Goal: Transaction & Acquisition: Purchase product/service

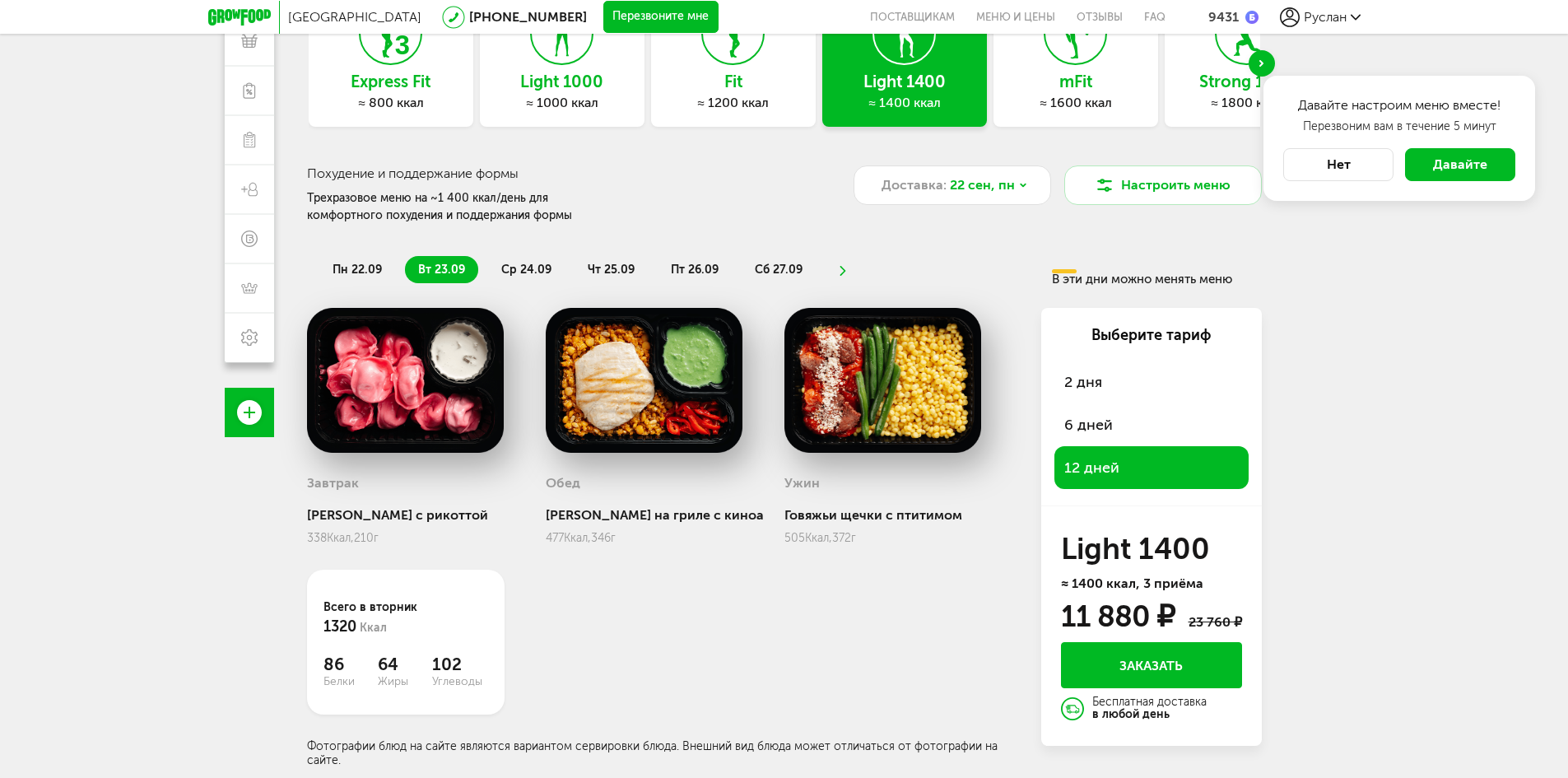
click at [774, 530] on div "[PERSON_NAME] на гриле с киноа 477 Ккал, 346 г" at bounding box center [661, 426] width 230 height 237
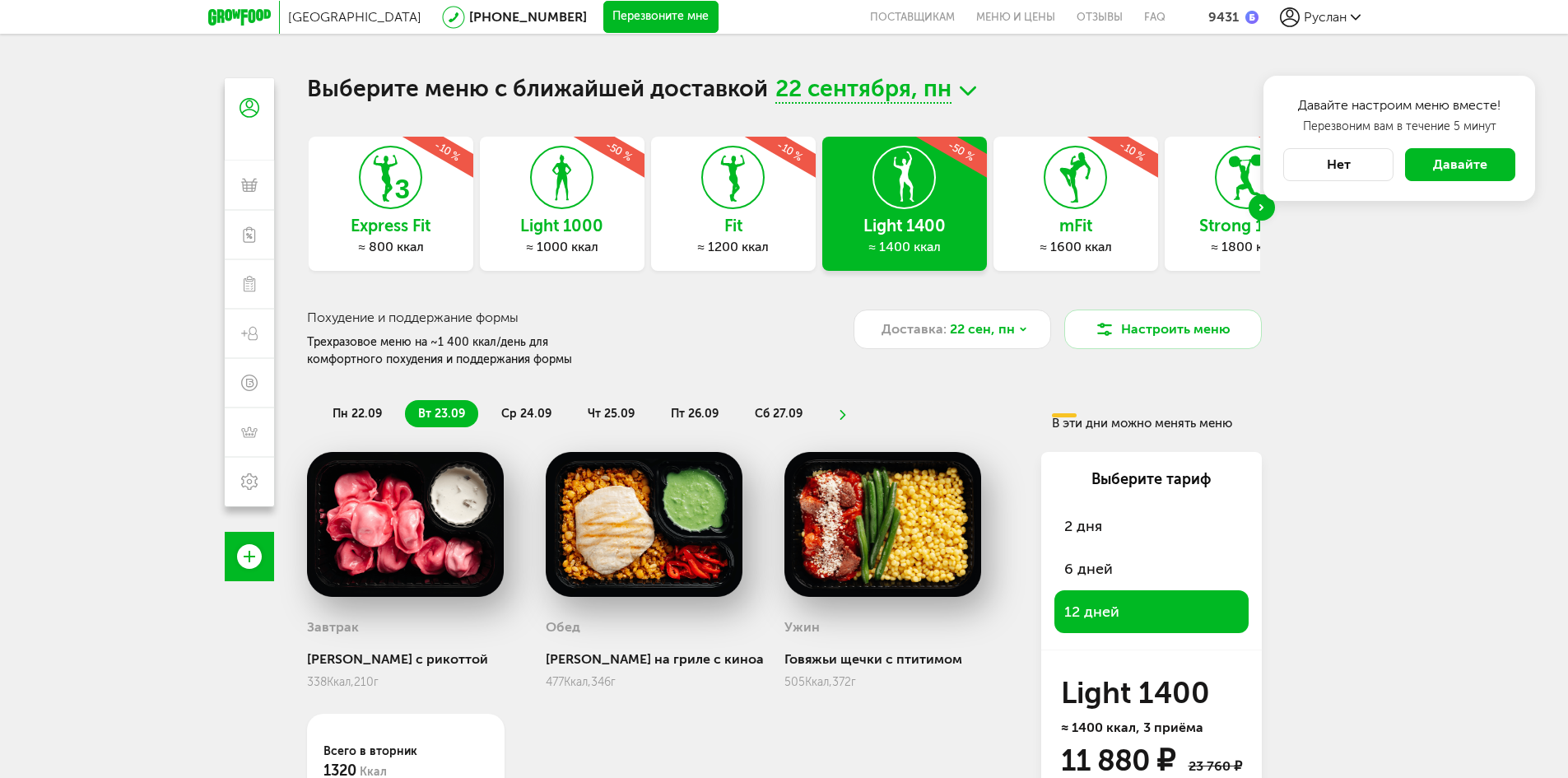
scroll to position [145, 0]
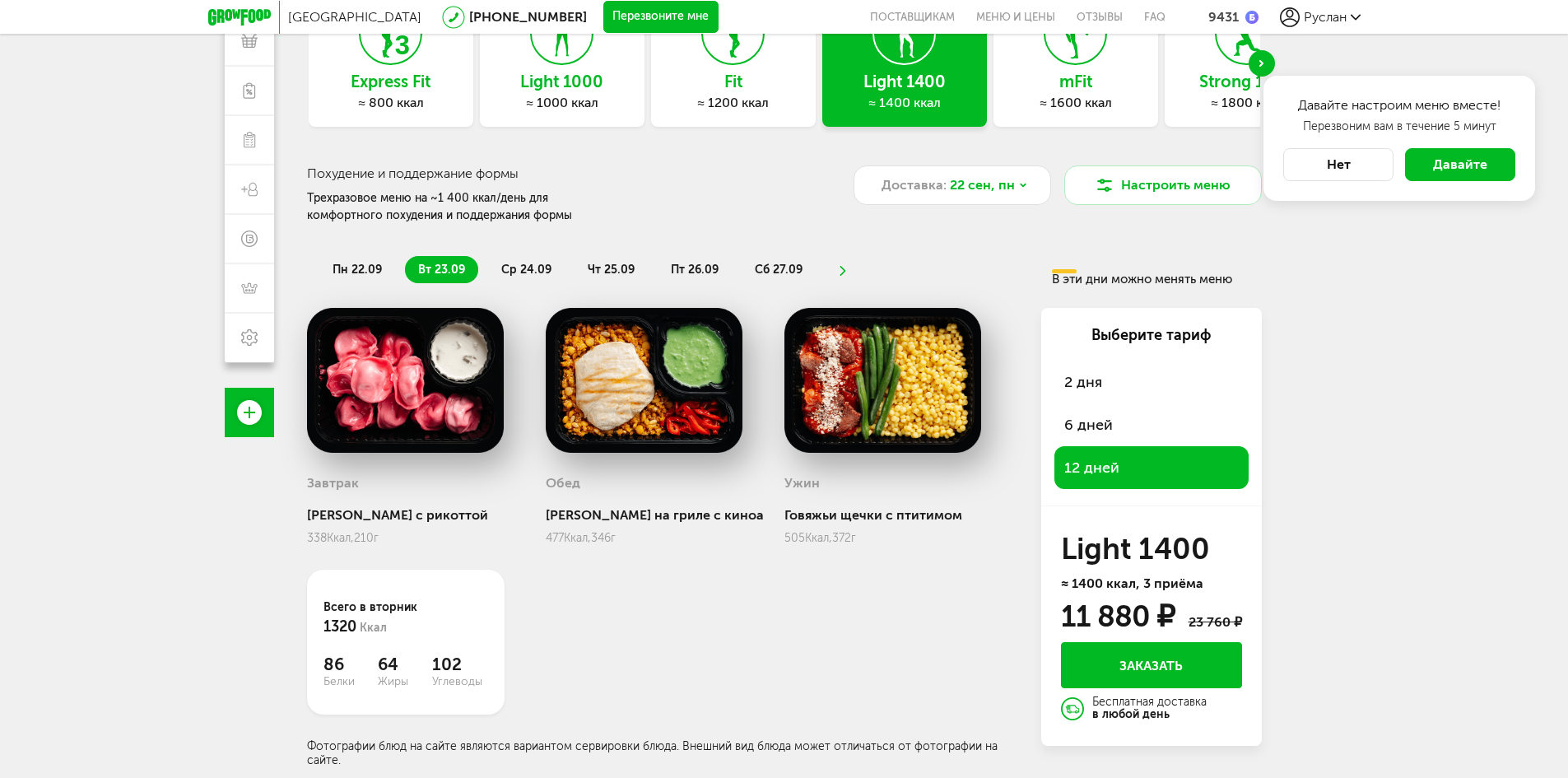
click at [1086, 373] on span "2 дня" at bounding box center [1151, 382] width 174 height 23
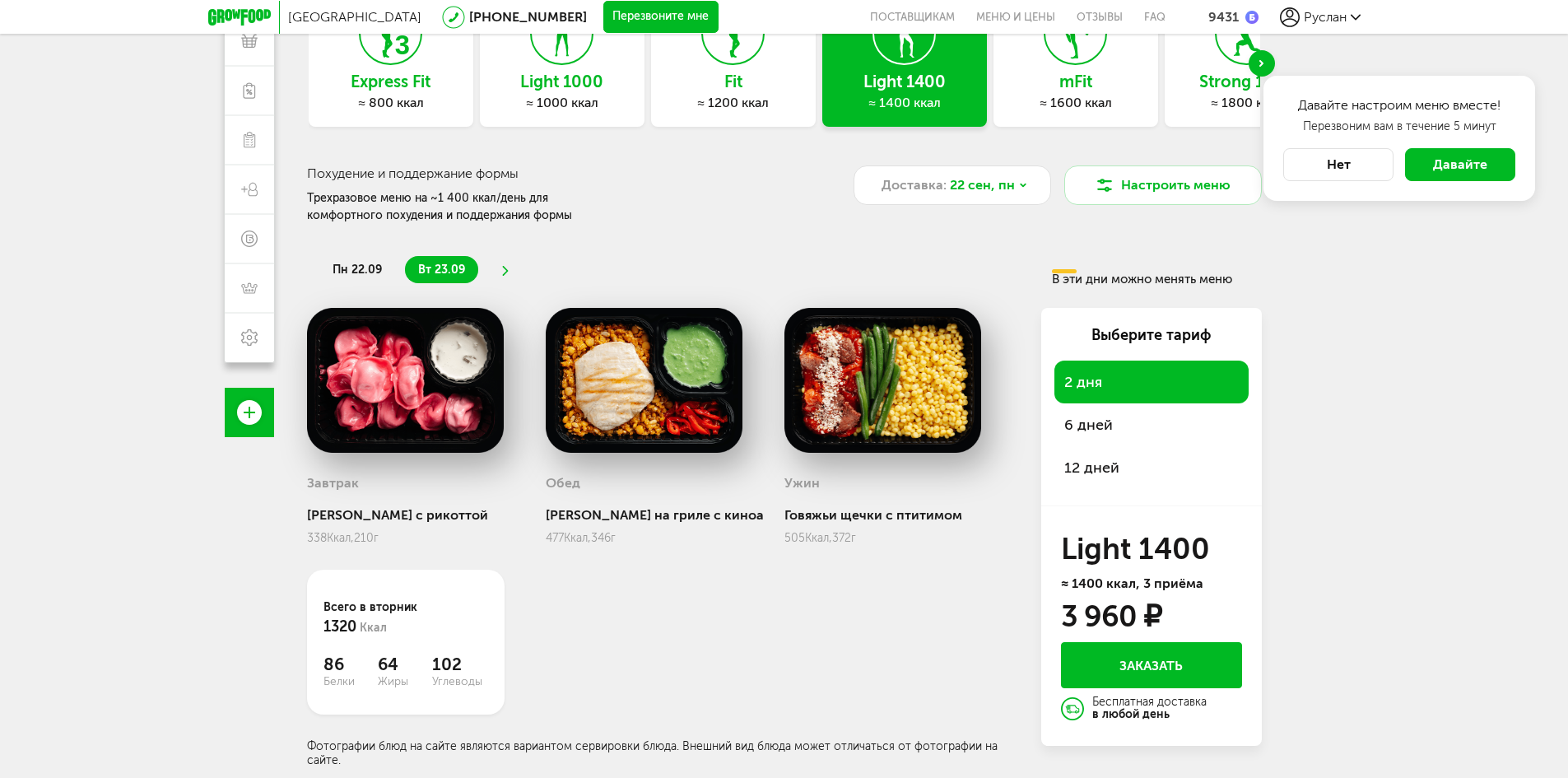
click at [1109, 455] on div "12 дней" at bounding box center [1151, 467] width 194 height 43
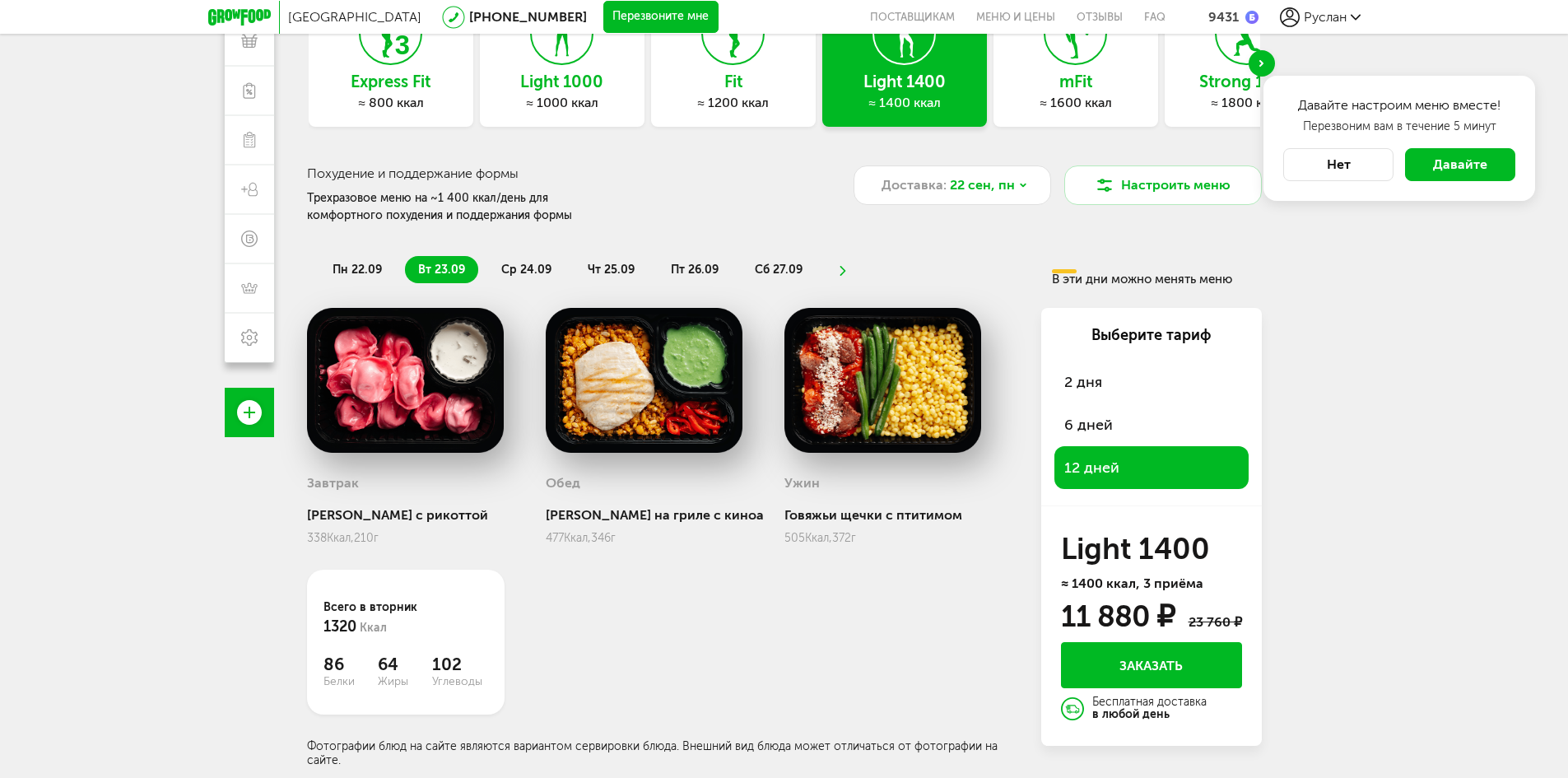
click at [1354, 172] on button "Нет" at bounding box center [1338, 165] width 110 height 33
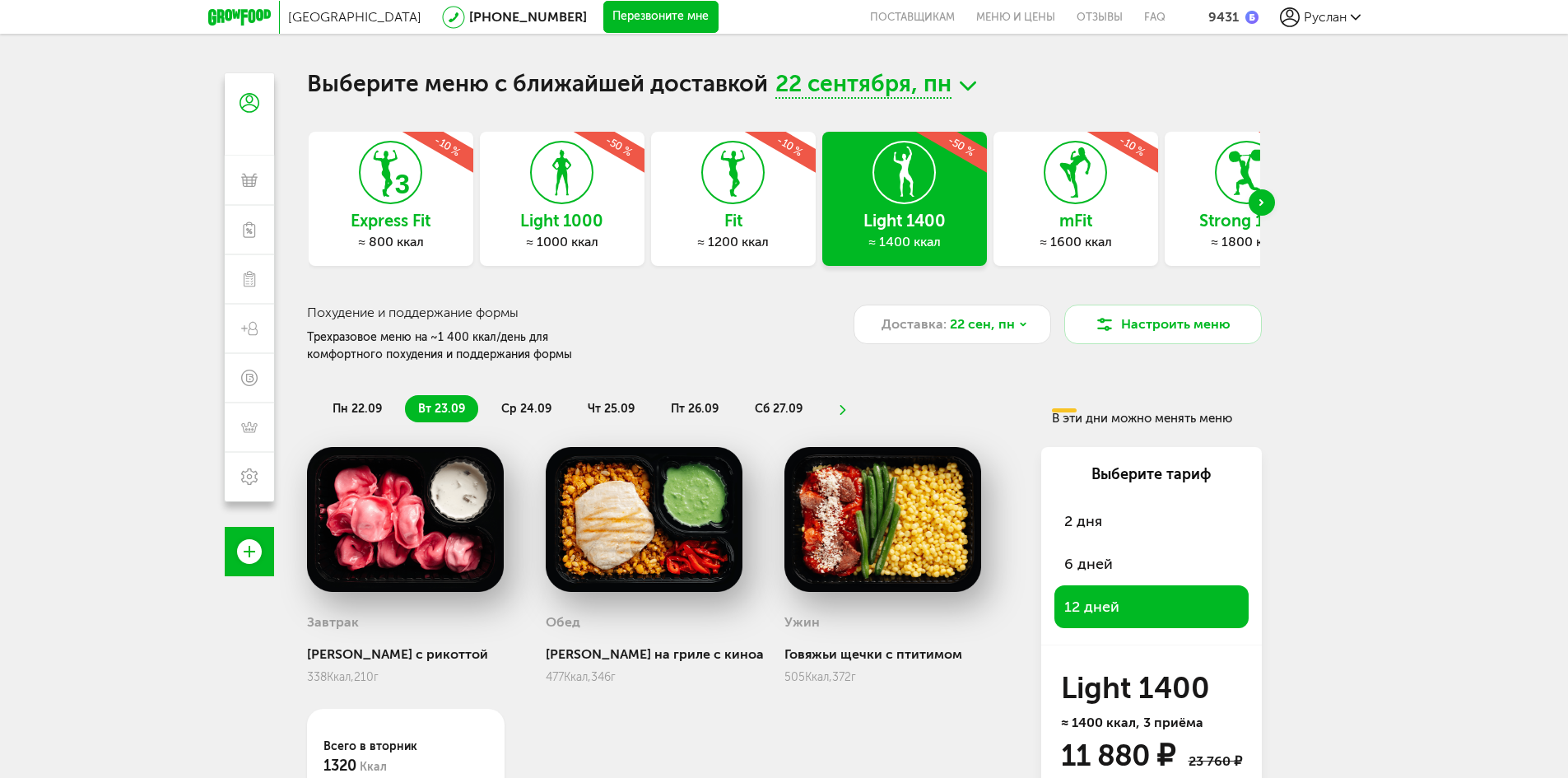
scroll to position [0, 0]
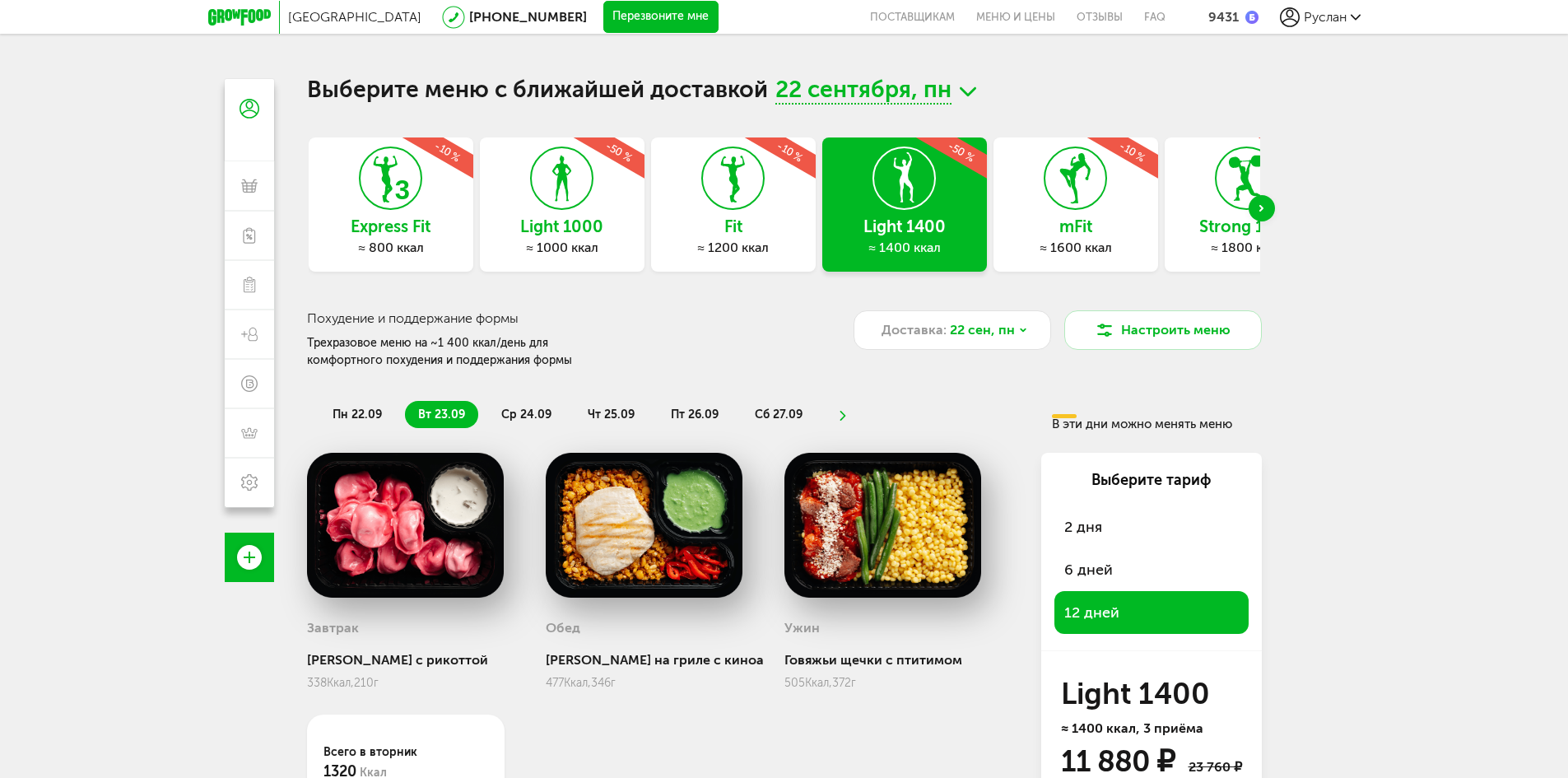
click at [962, 91] on use at bounding box center [967, 91] width 16 height 9
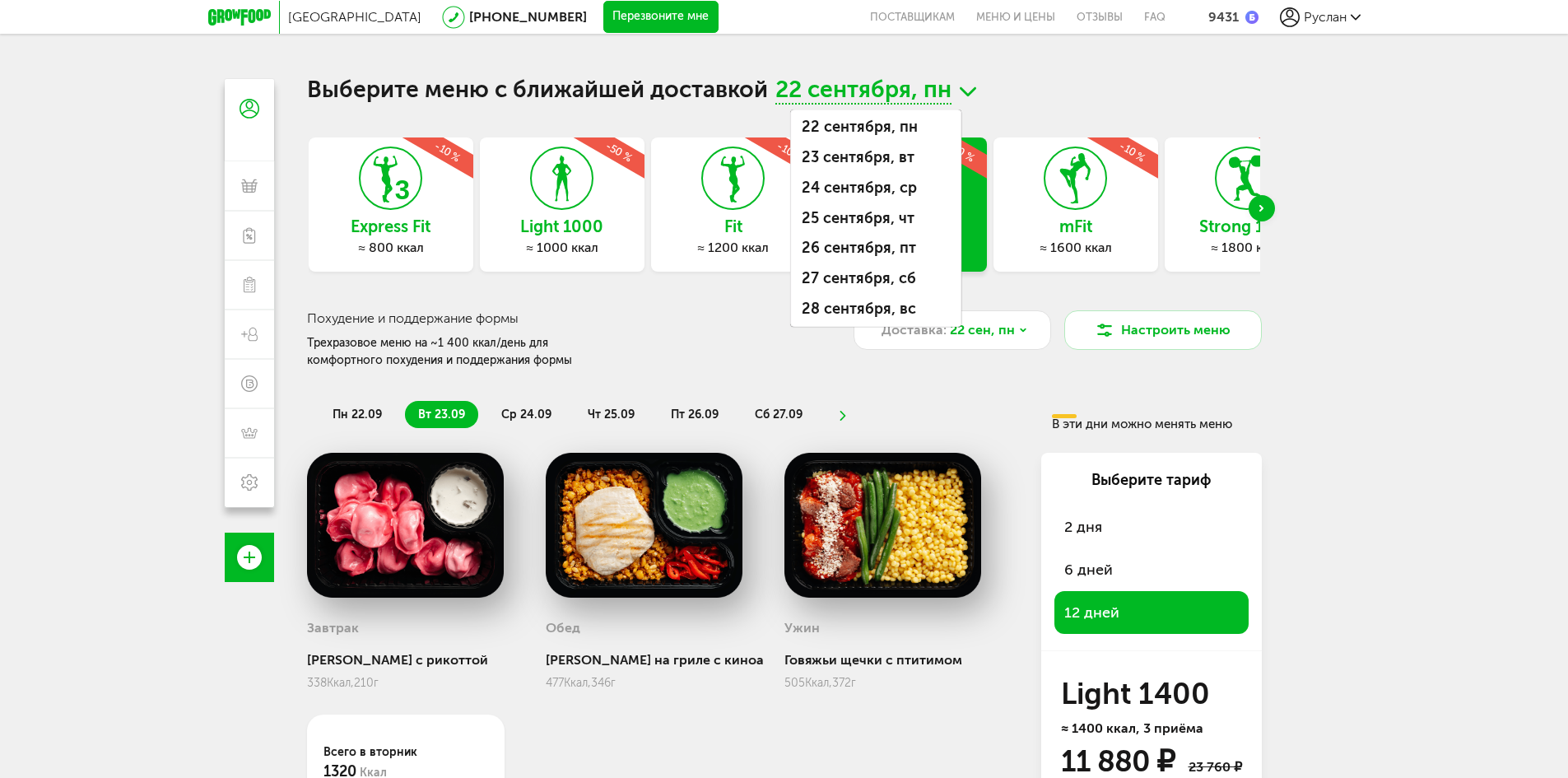
click at [1050, 87] on h1 "Выберите меню с ближайшей доставкой [DATE] сентября, [DATE], [DATE], [DATE], [D…" at bounding box center [784, 92] width 955 height 25
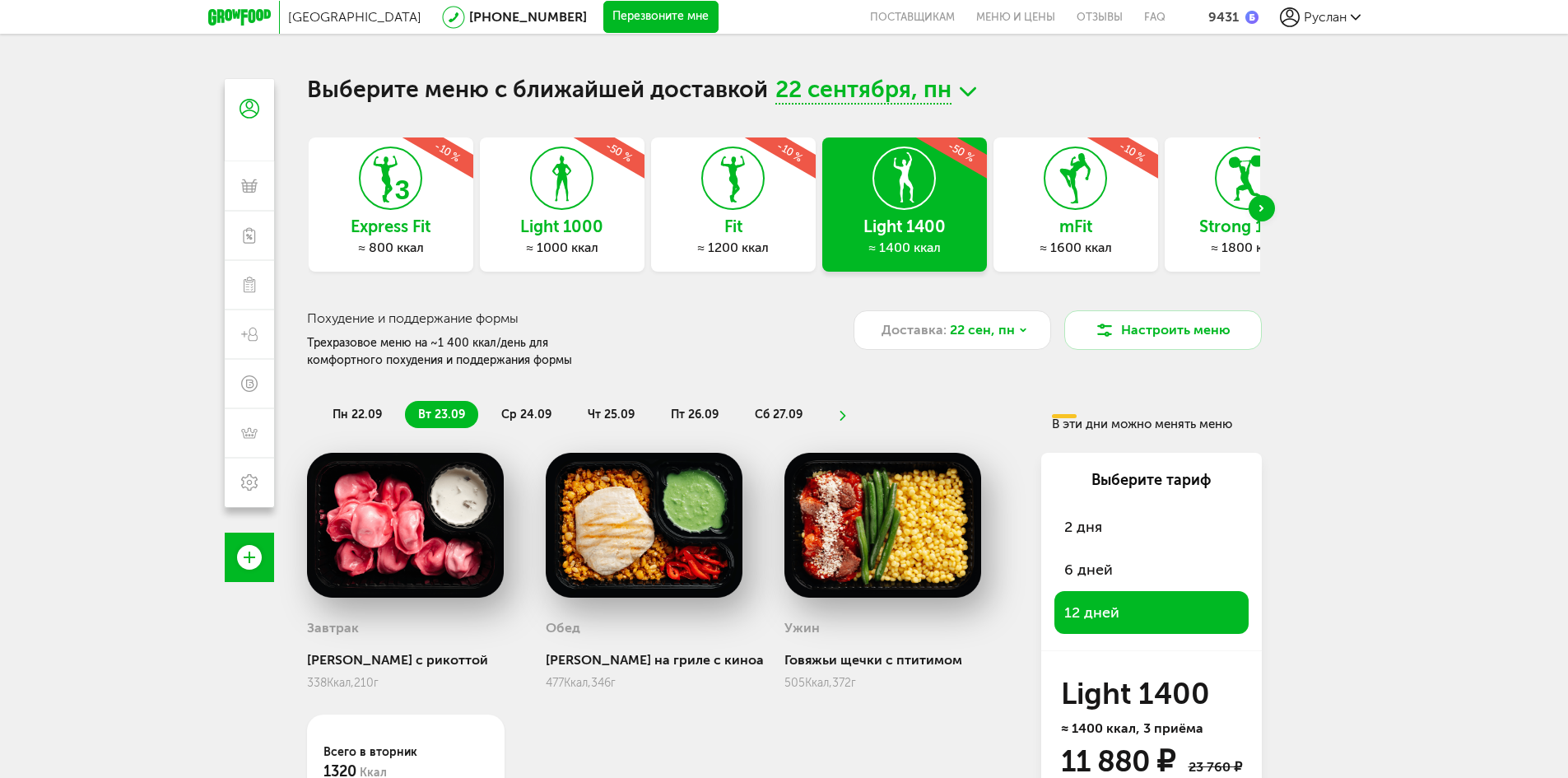
click at [968, 89] on icon at bounding box center [967, 91] width 16 height 20
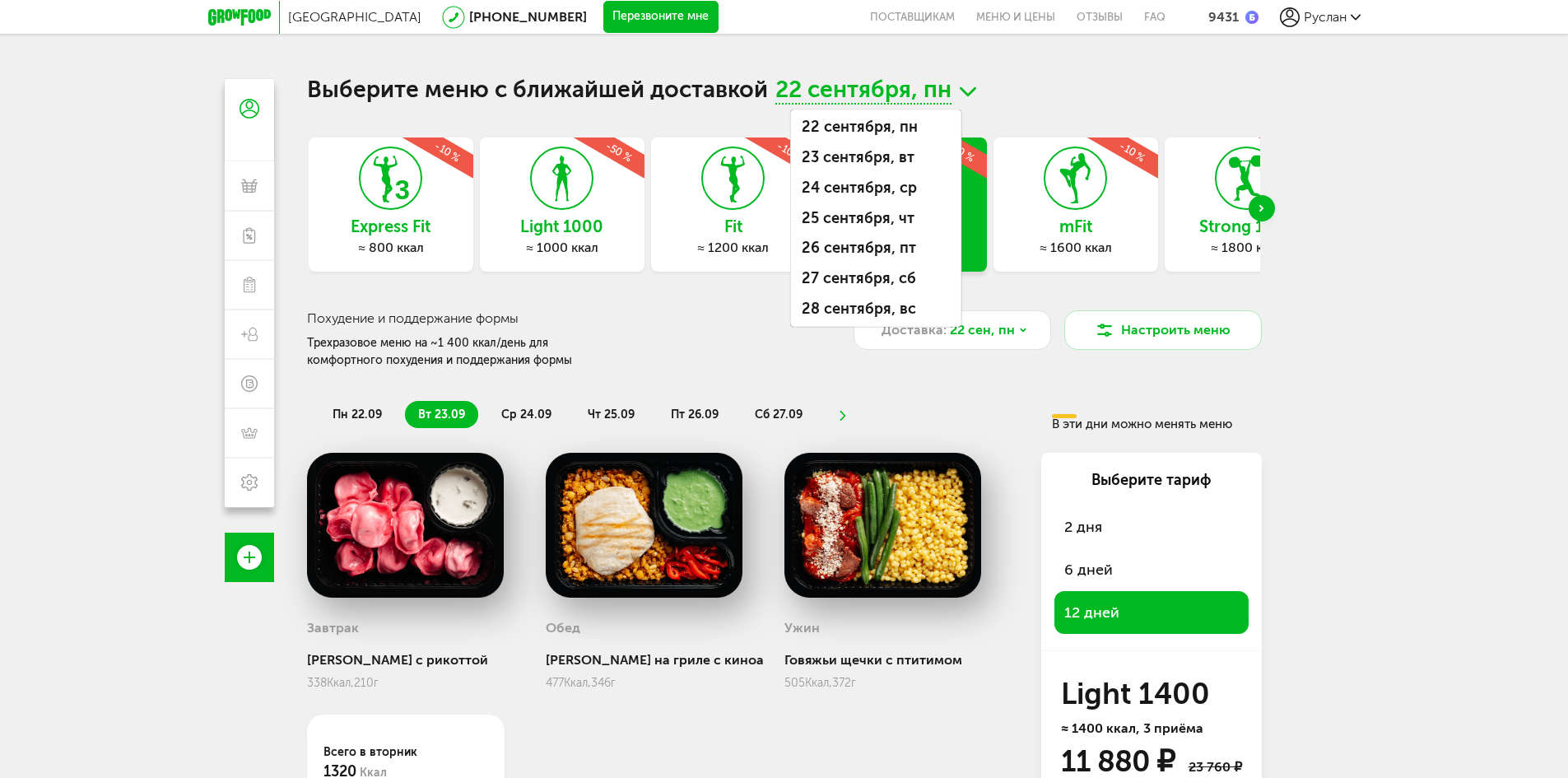
click at [1022, 96] on h1 "Выберите меню с ближайшей доставкой [DATE] сентября, [DATE], [DATE], [DATE], [D…" at bounding box center [784, 92] width 955 height 25
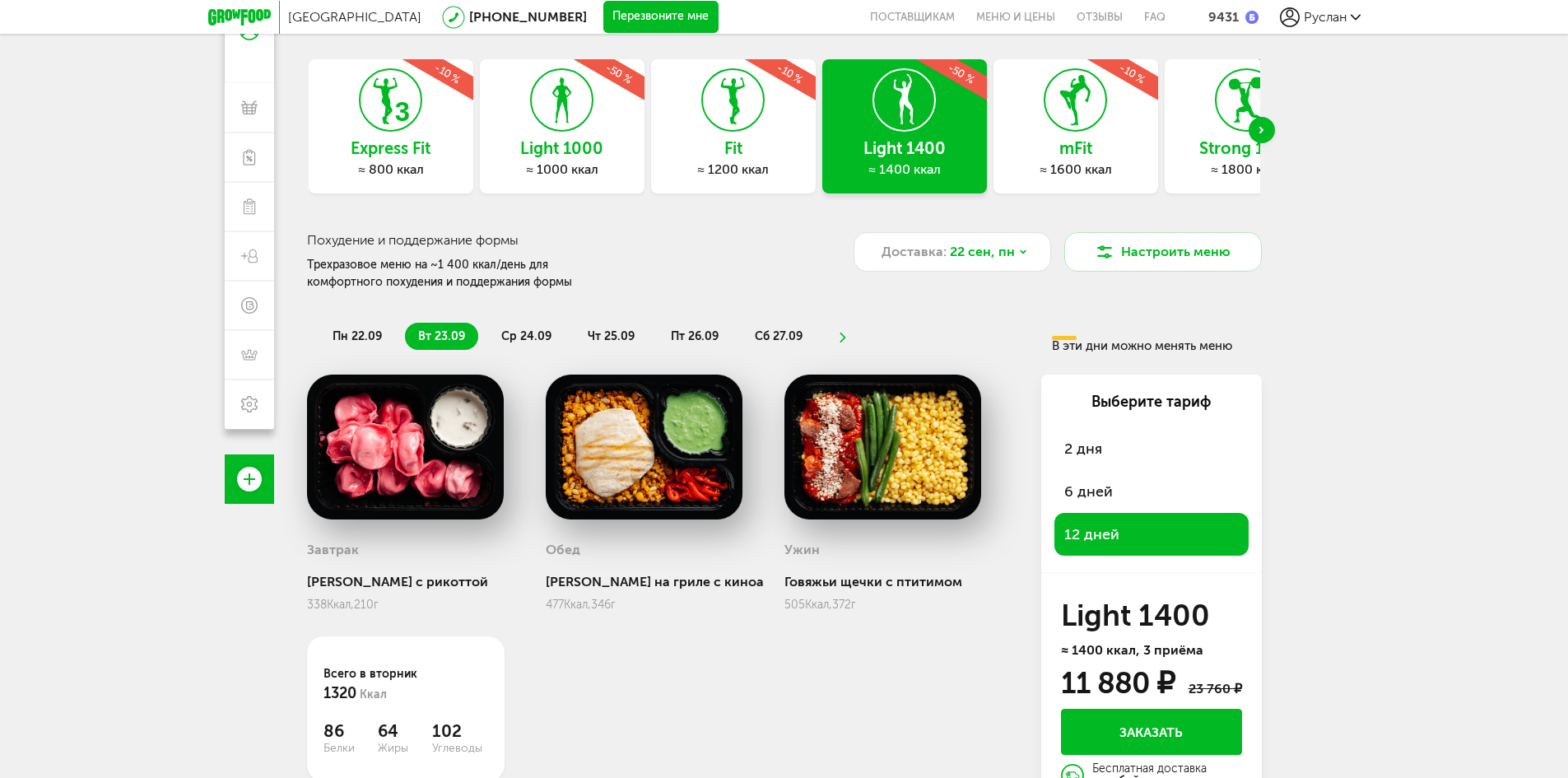
scroll to position [145, 0]
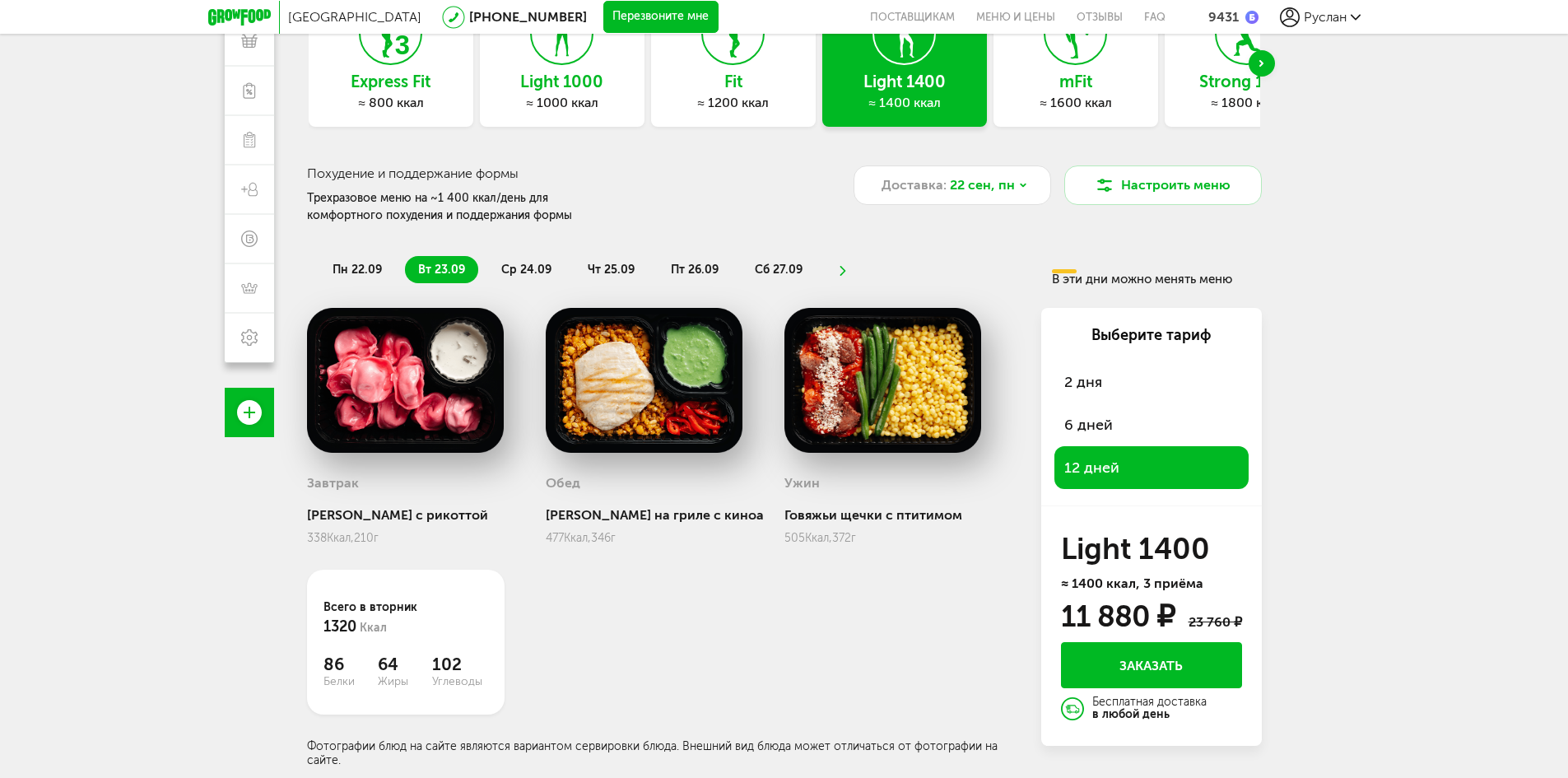
click at [353, 272] on span "пн 22.09" at bounding box center [357, 269] width 49 height 14
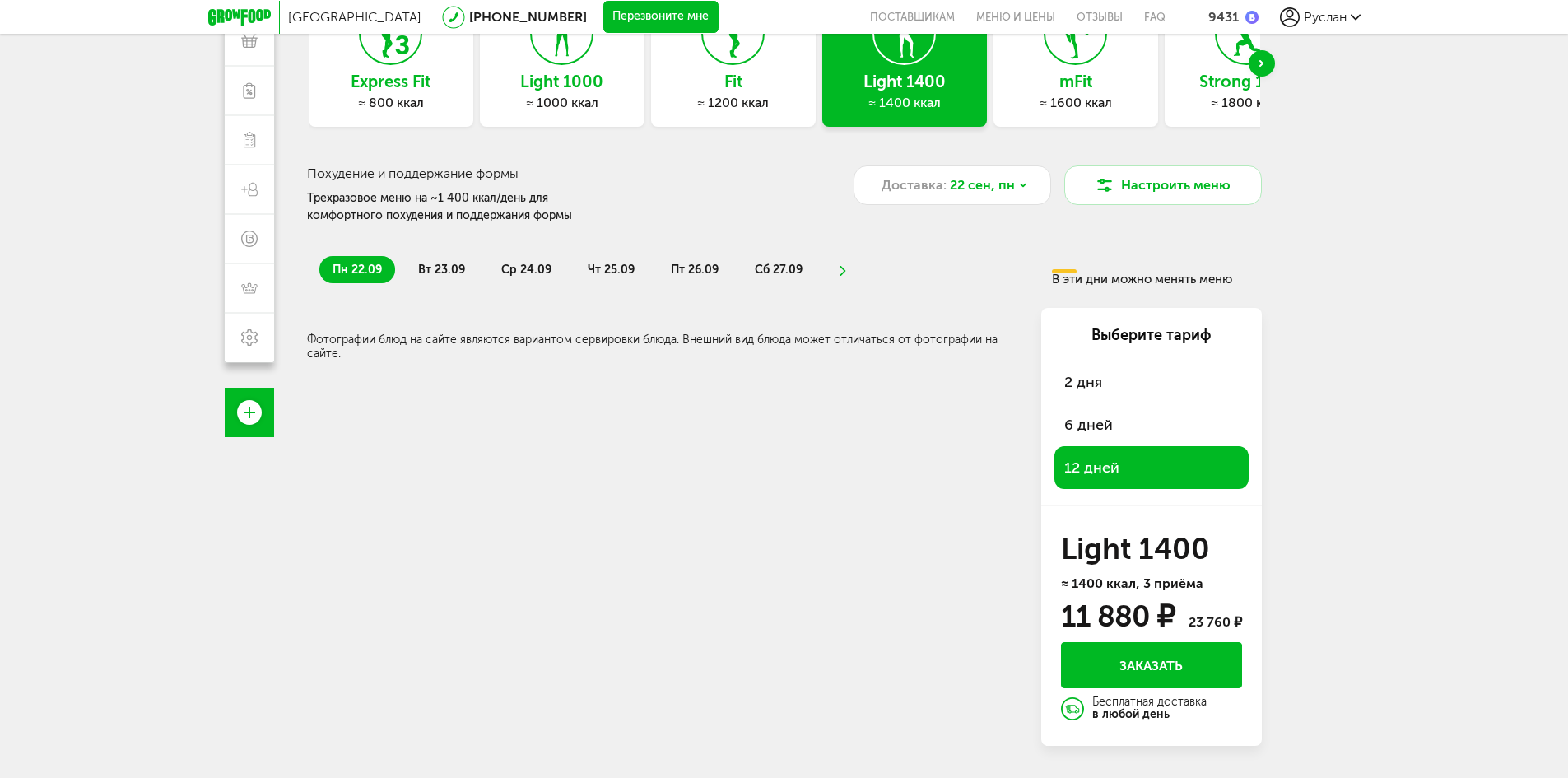
click at [425, 266] on span "вт 23.09" at bounding box center [441, 269] width 46 height 14
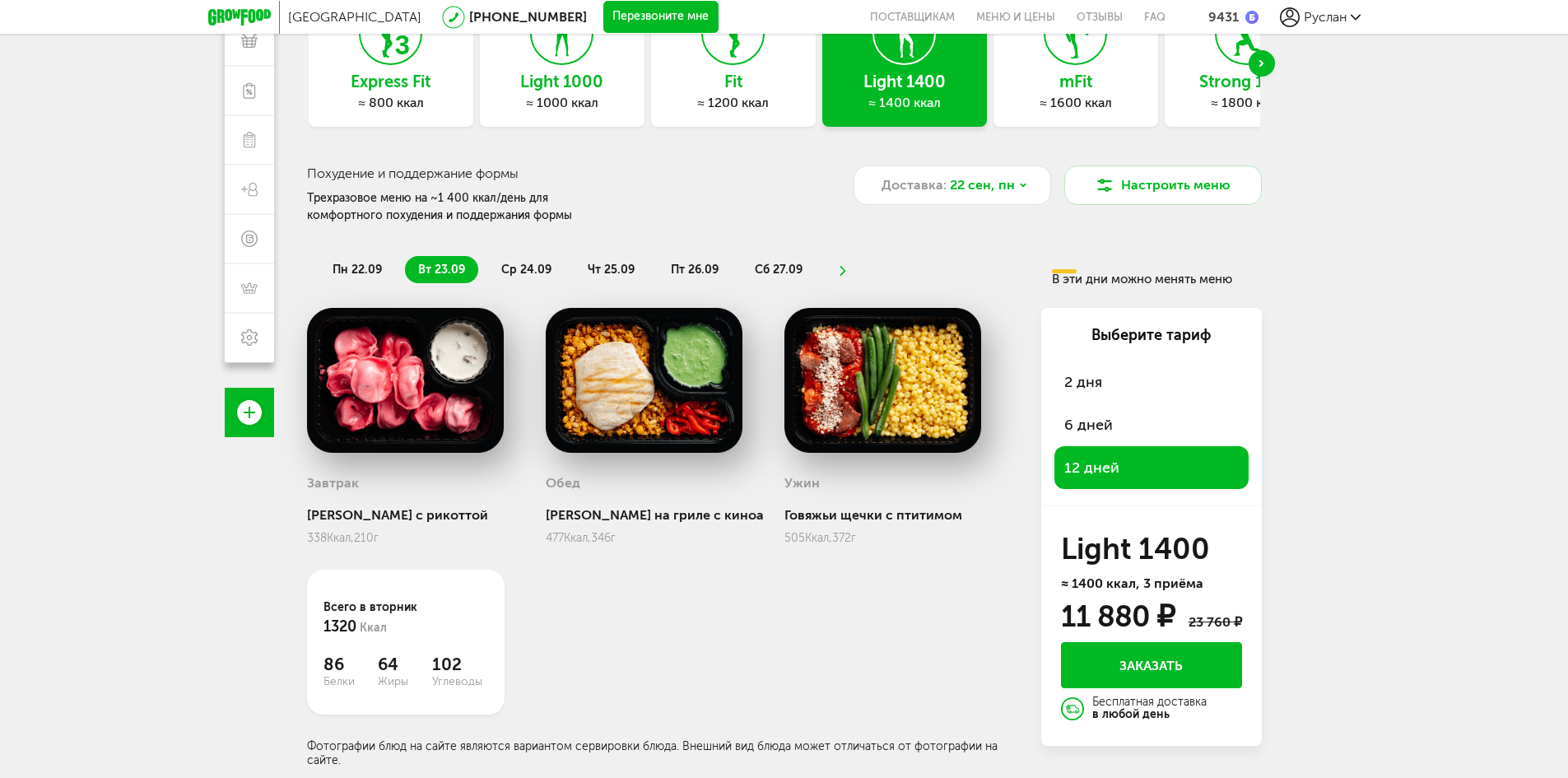
click at [526, 268] on span "ср 24.09" at bounding box center [526, 269] width 50 height 14
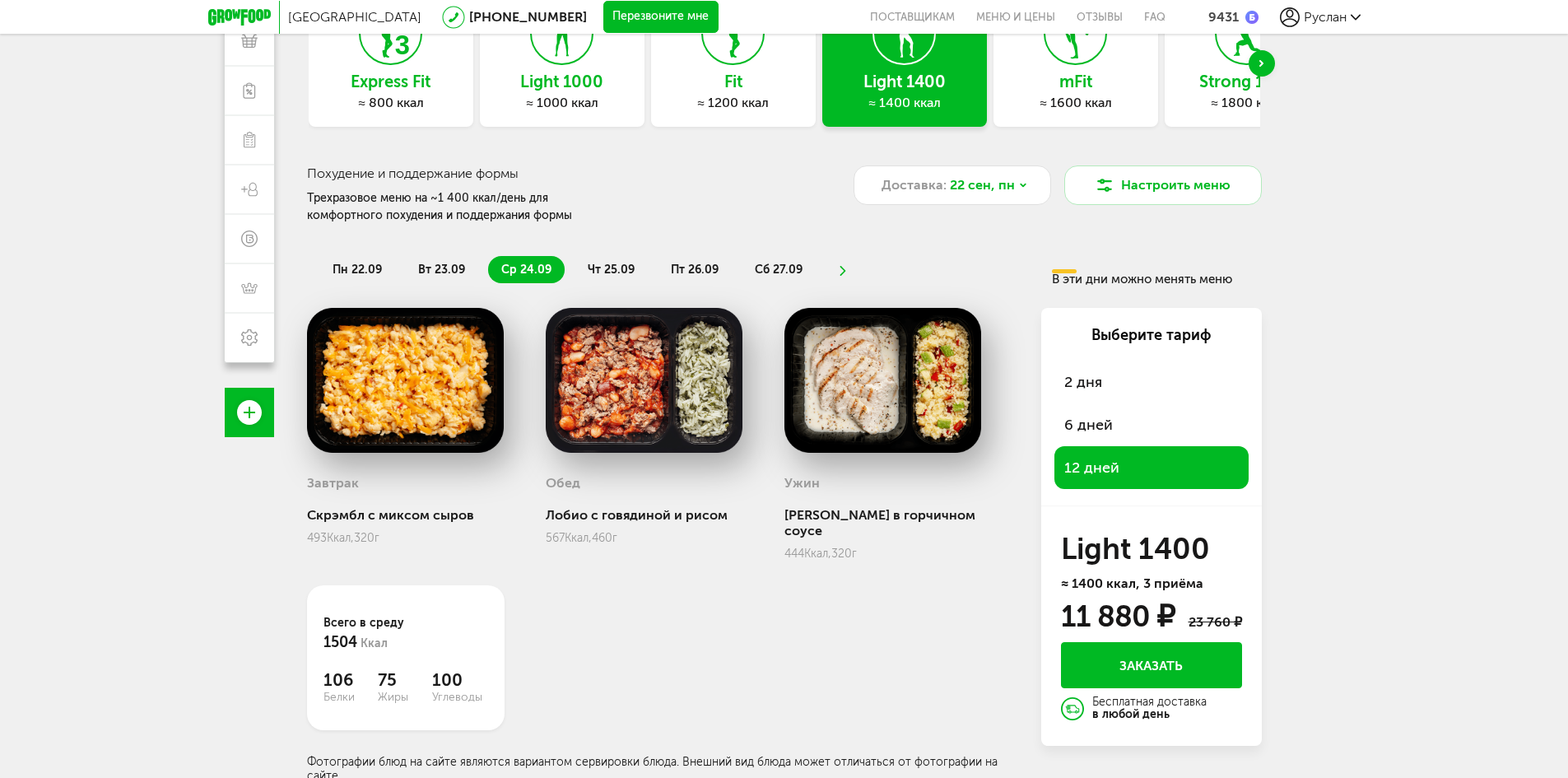
click at [403, 260] on ul "пн 22.09 вт 23.09 ср 24.09 чт 25.09 пт 26.09 сб 27.09" at bounding box center [679, 270] width 720 height 27
click at [446, 272] on span "вт 23.09" at bounding box center [441, 269] width 46 height 14
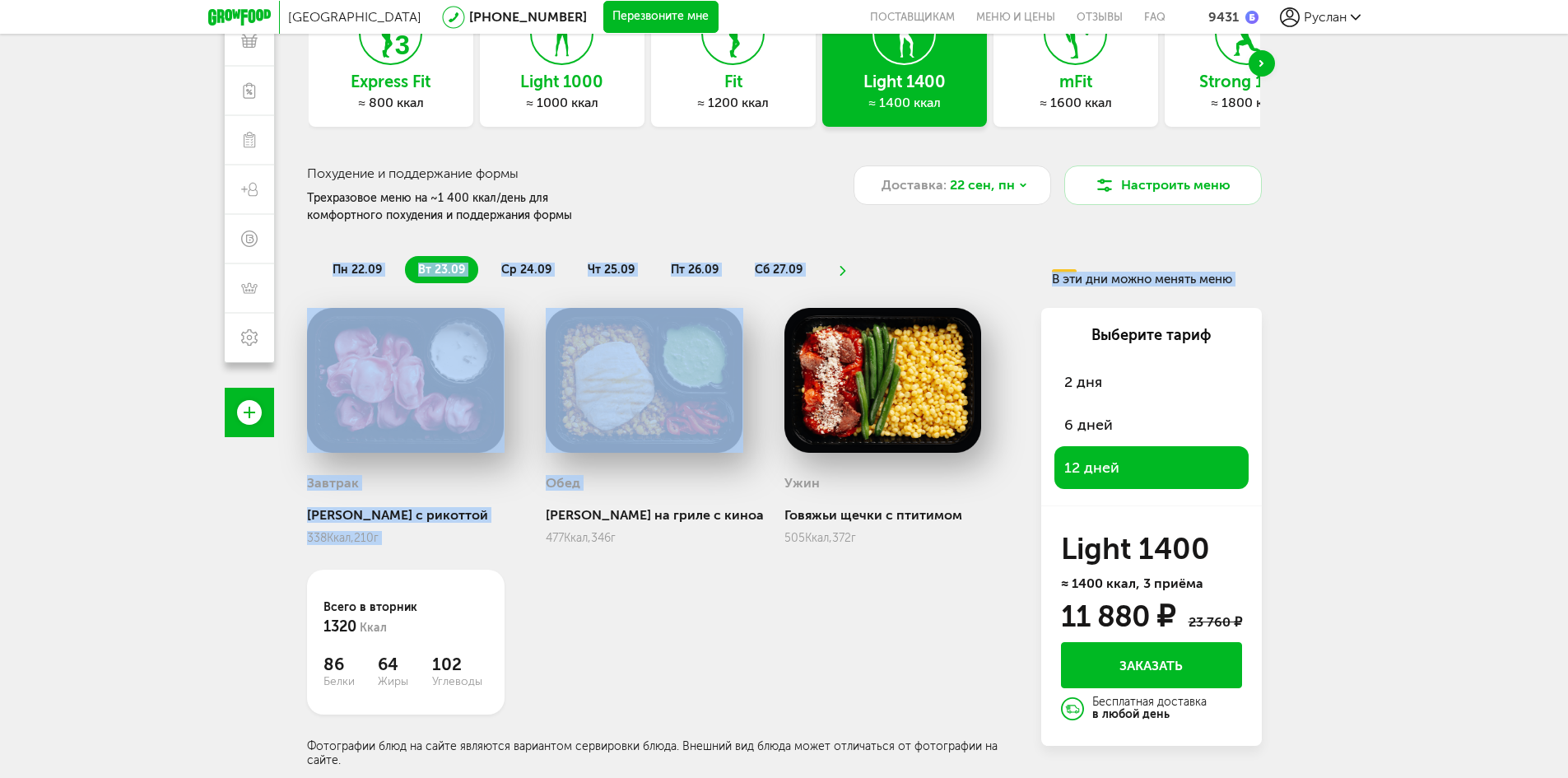
drag, startPoint x: 544, startPoint y: 516, endPoint x: 318, endPoint y: 258, distance: 343.0
click at [318, 258] on div "пн 22.09 вт 23.09 ср 24.09 чт 25.09 пт 26.09 сб 27.09 В эти дни можно менять ме…" at bounding box center [784, 503] width 955 height 526
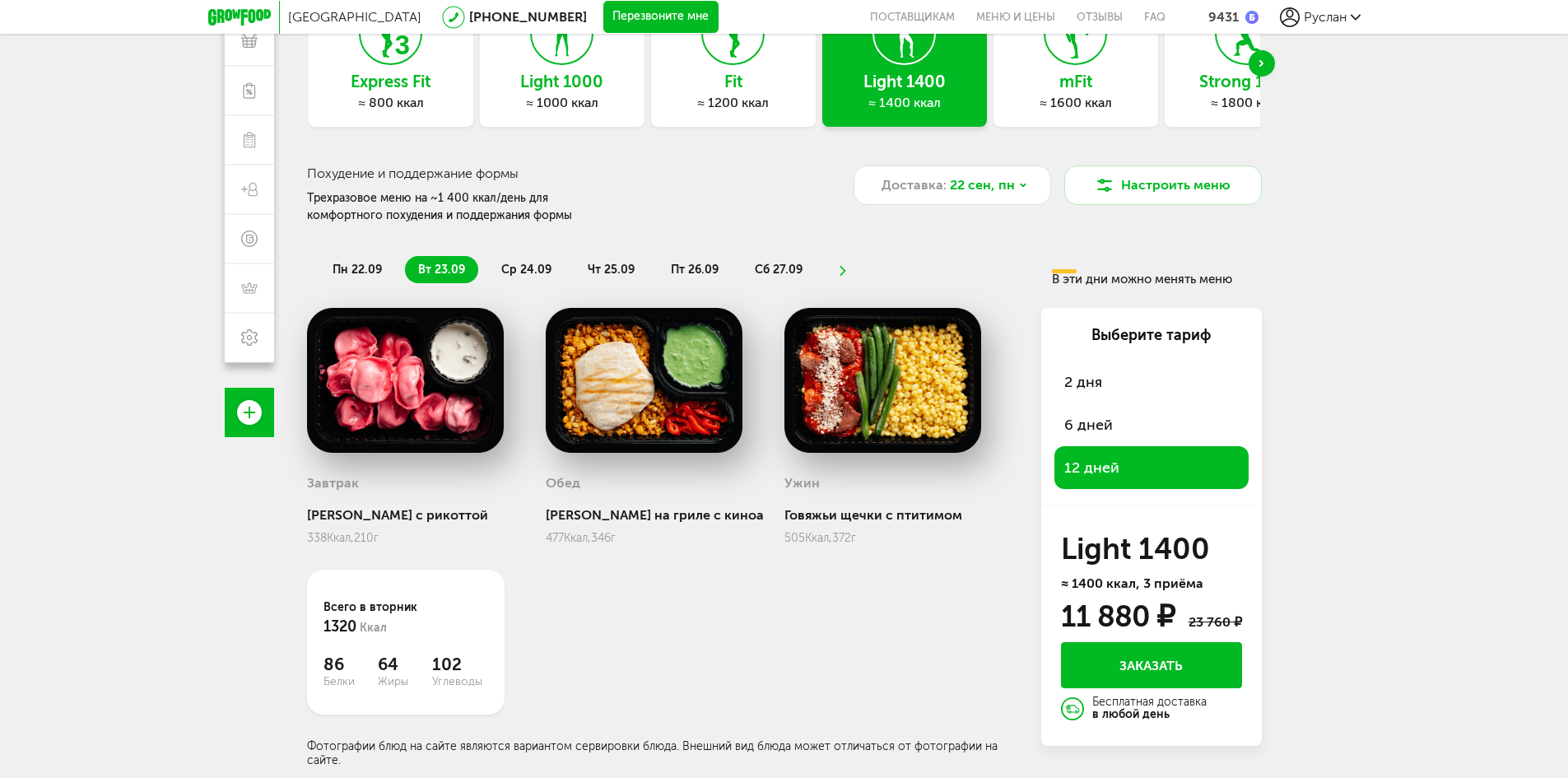
click at [895, 543] on div "505 Ккал, 372 г" at bounding box center [883, 538] width 197 height 14
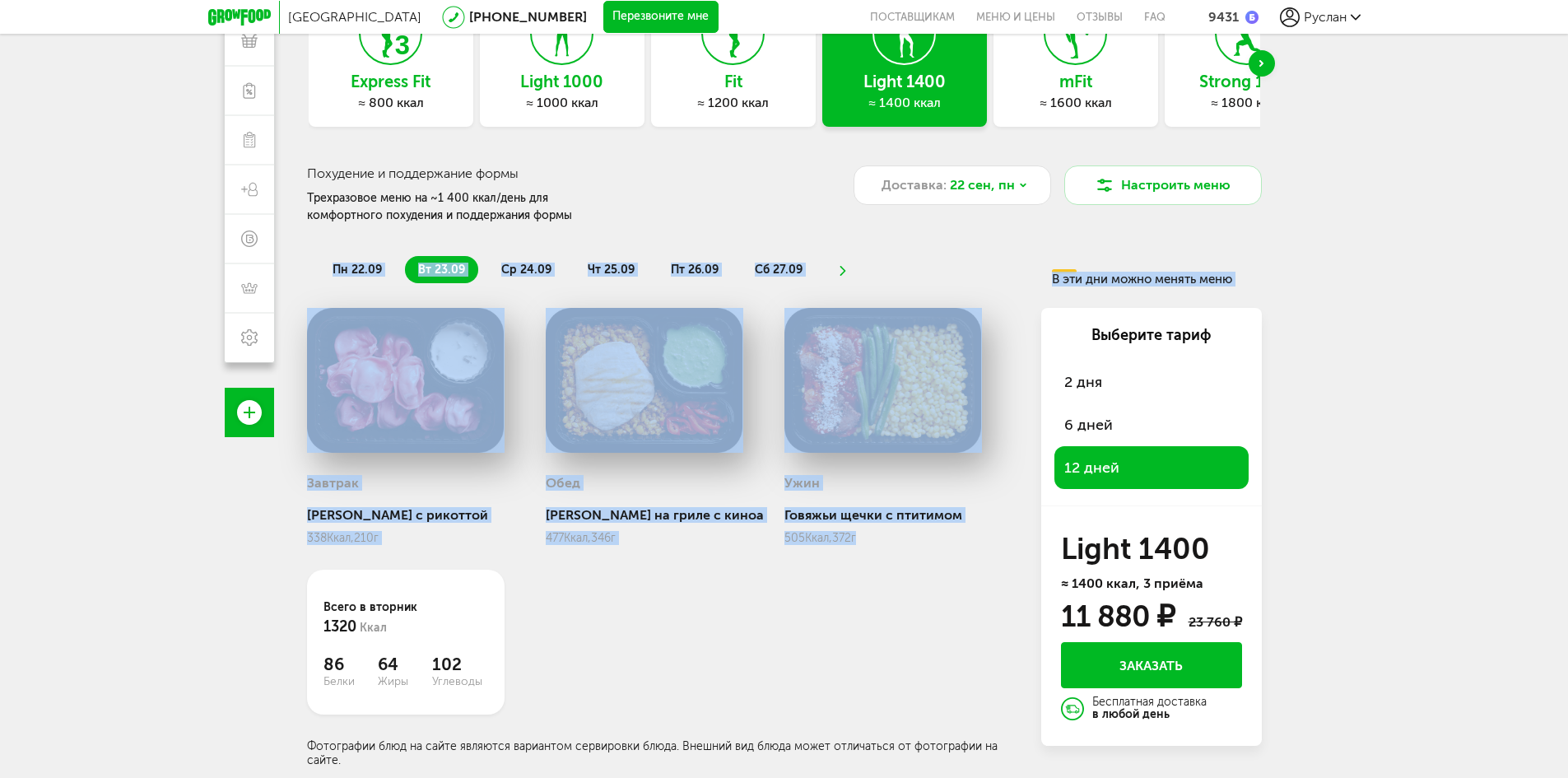
drag, startPoint x: 908, startPoint y: 548, endPoint x: 318, endPoint y: 262, distance: 655.7
click at [318, 262] on div "пн 22.09 вт 23.09 ср 24.09 чт 25.09 пт 26.09 сб 27.09 В эти дни можно менять ме…" at bounding box center [784, 503] width 955 height 526
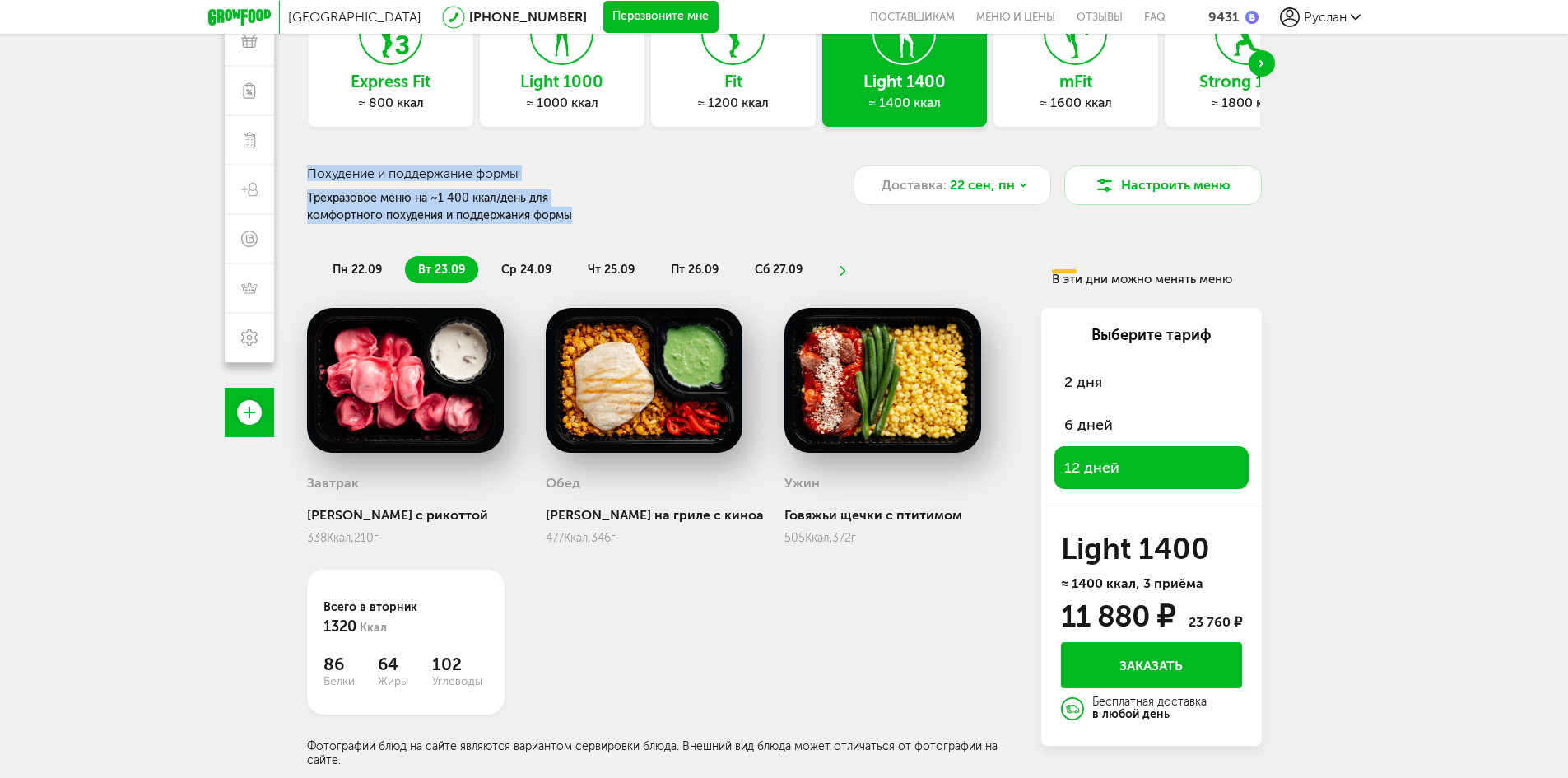
drag, startPoint x: 307, startPoint y: 168, endPoint x: 596, endPoint y: 224, distance: 294.4
click at [596, 224] on div "Похудение и поддержание формы Трехразовое меню на ~1 400 ккал/день для комфортн…" at bounding box center [561, 194] width 510 height 59
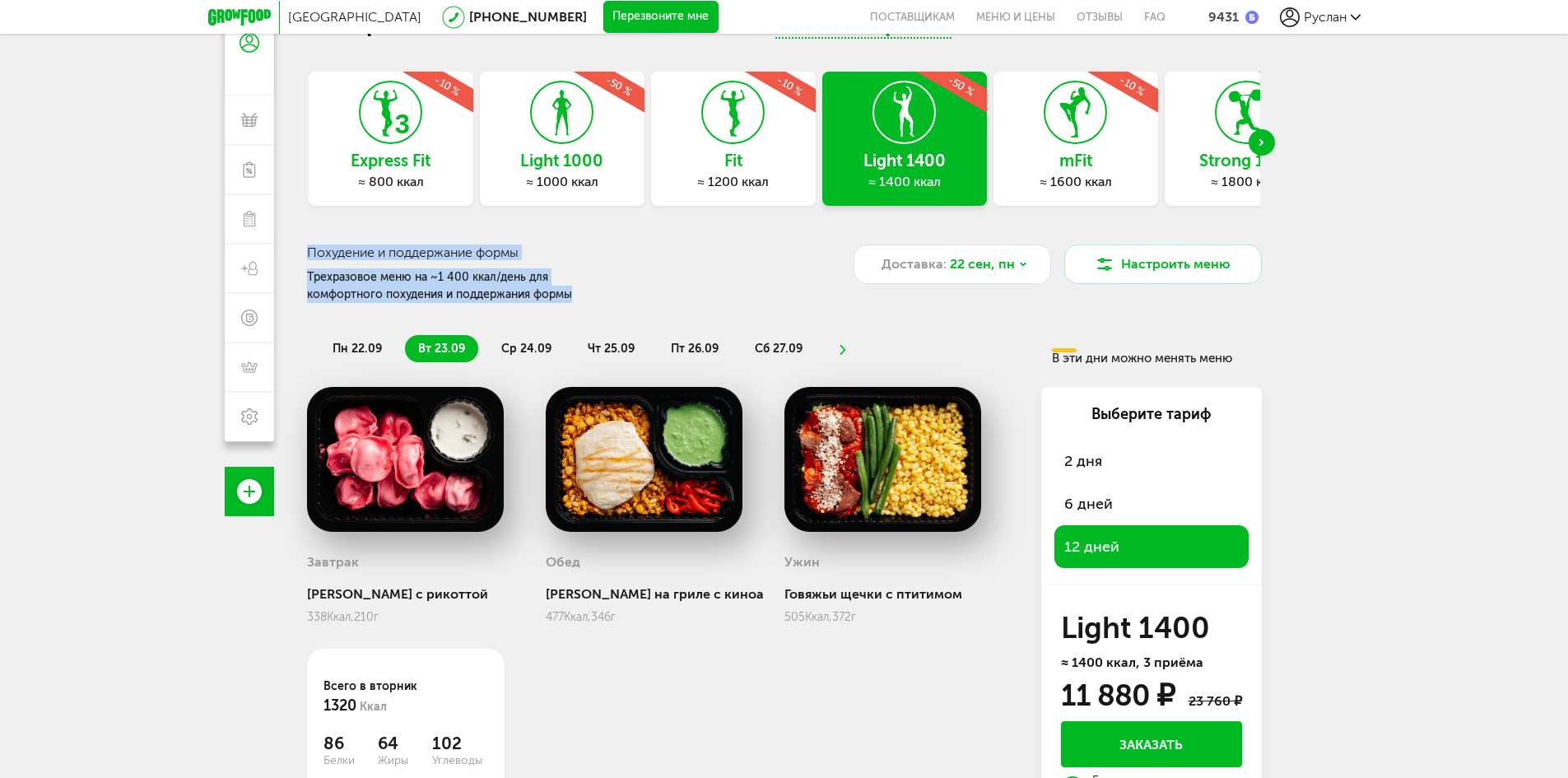
scroll to position [0, 0]
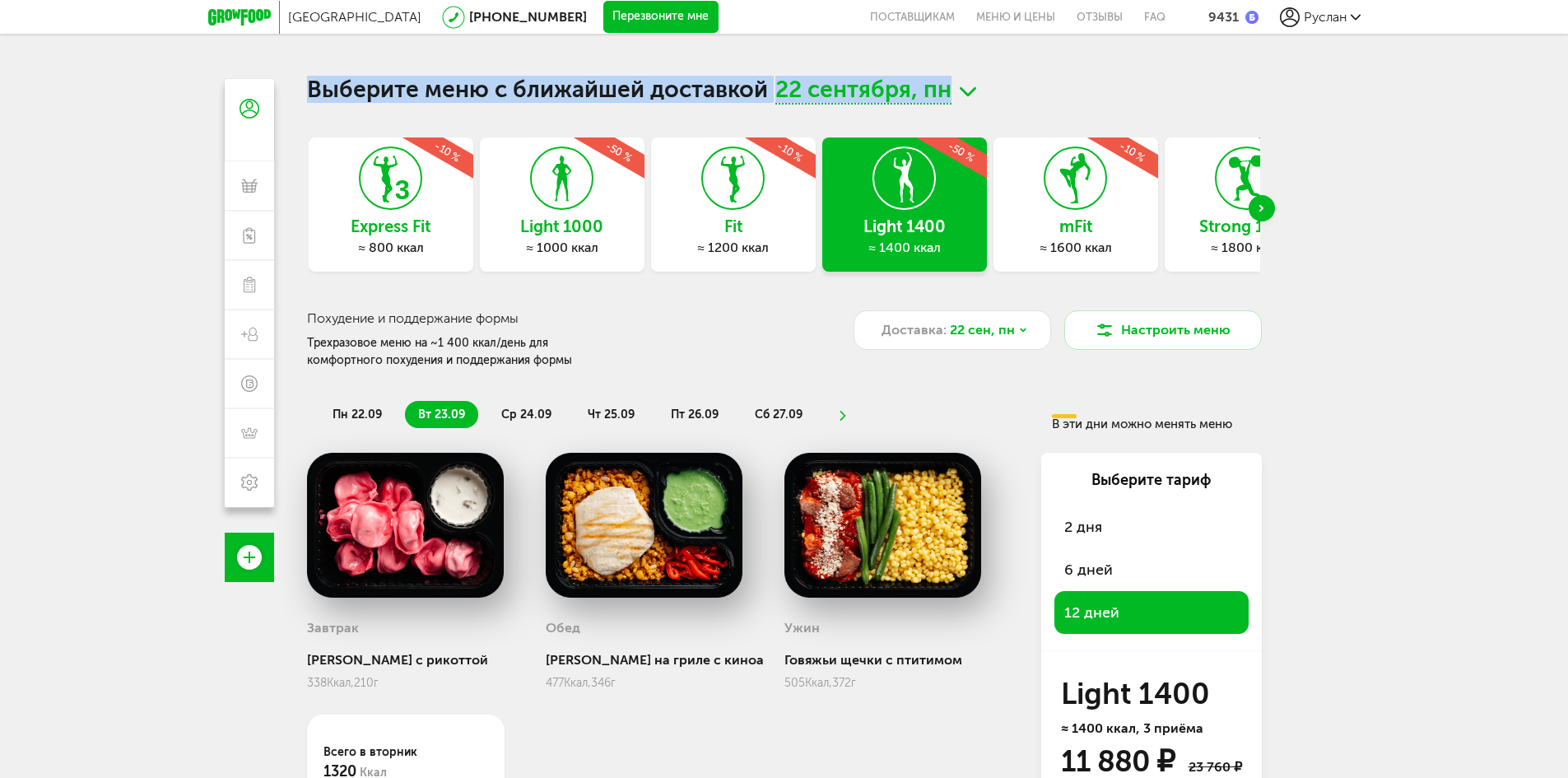
drag, startPoint x: 309, startPoint y: 86, endPoint x: 961, endPoint y: 94, distance: 652.0
click at [961, 94] on h1 "Выберите меню с ближайшей доставкой [DATE][GEOGRAPHIC_DATA]" at bounding box center [784, 92] width 955 height 25
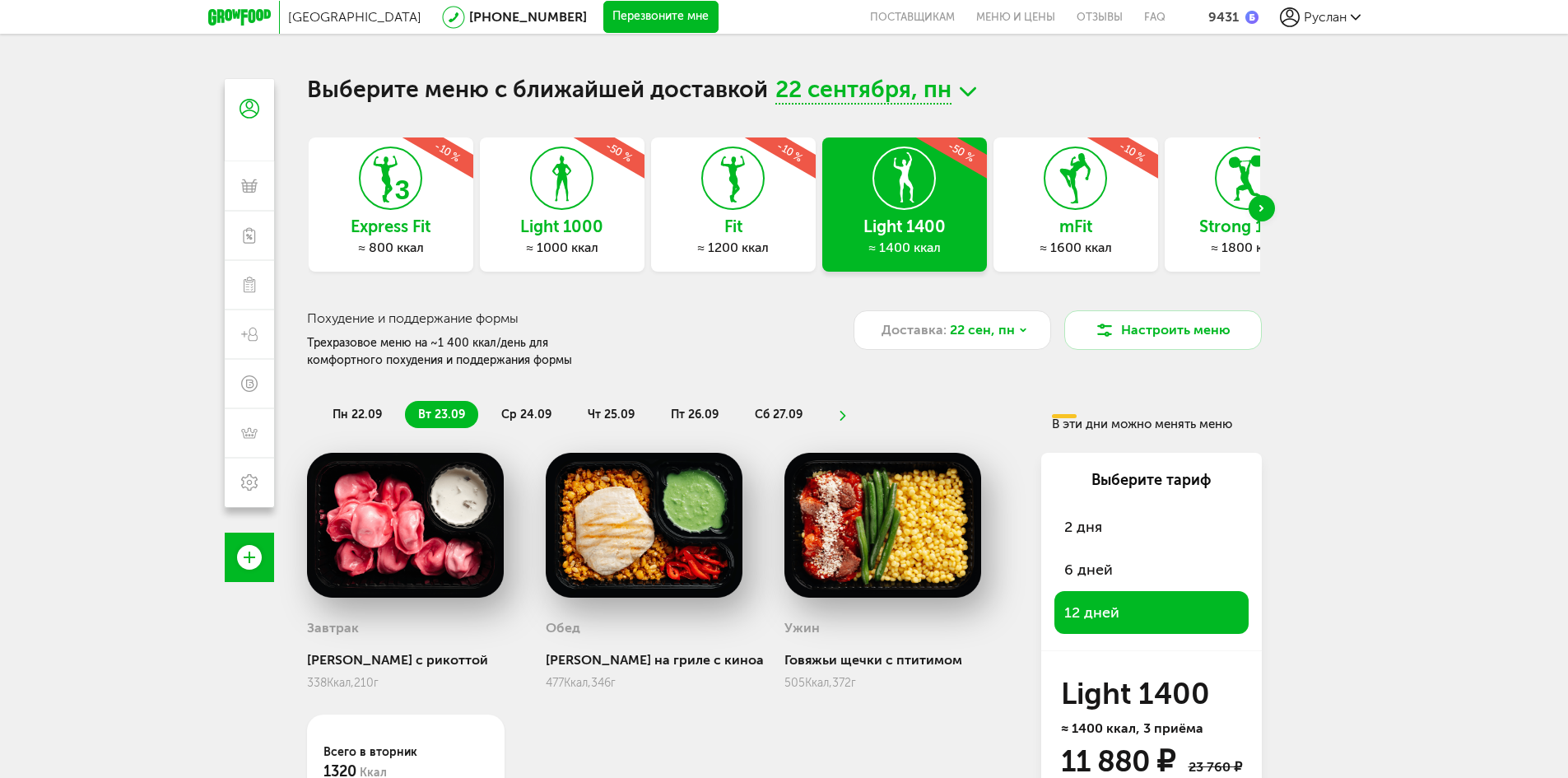
click at [1403, 333] on div "Москва [PHONE_NUMBER] Перезвоните мне поставщикам Меню и цены Отзывы FAQ 9431 […" at bounding box center [784, 462] width 1568 height 923
click at [517, 410] on span "ср 24.09" at bounding box center [526, 414] width 50 height 14
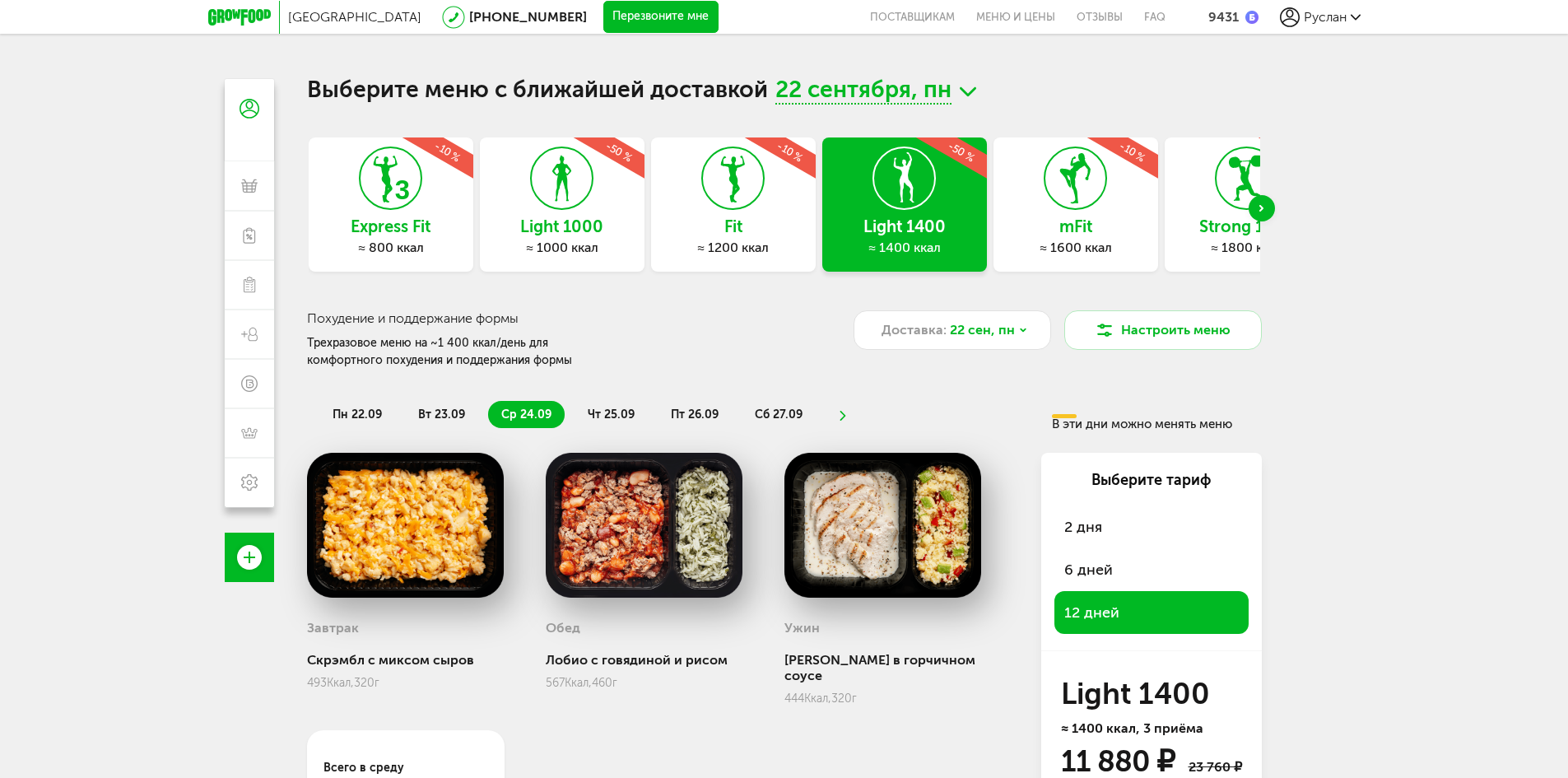
click at [440, 417] on span "вт 23.09" at bounding box center [441, 414] width 46 height 14
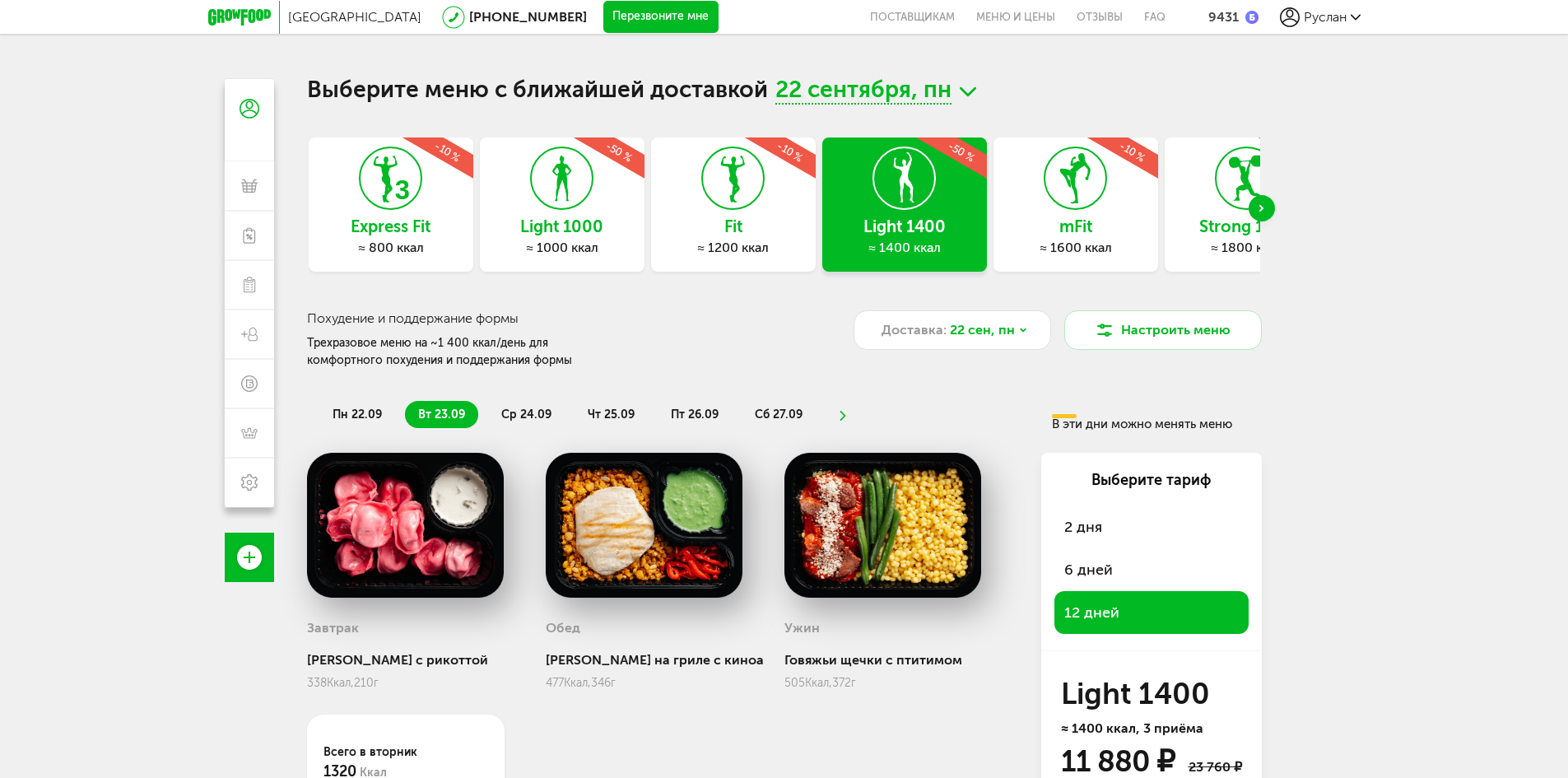
click at [531, 411] on span "ср 24.09" at bounding box center [526, 414] width 50 height 14
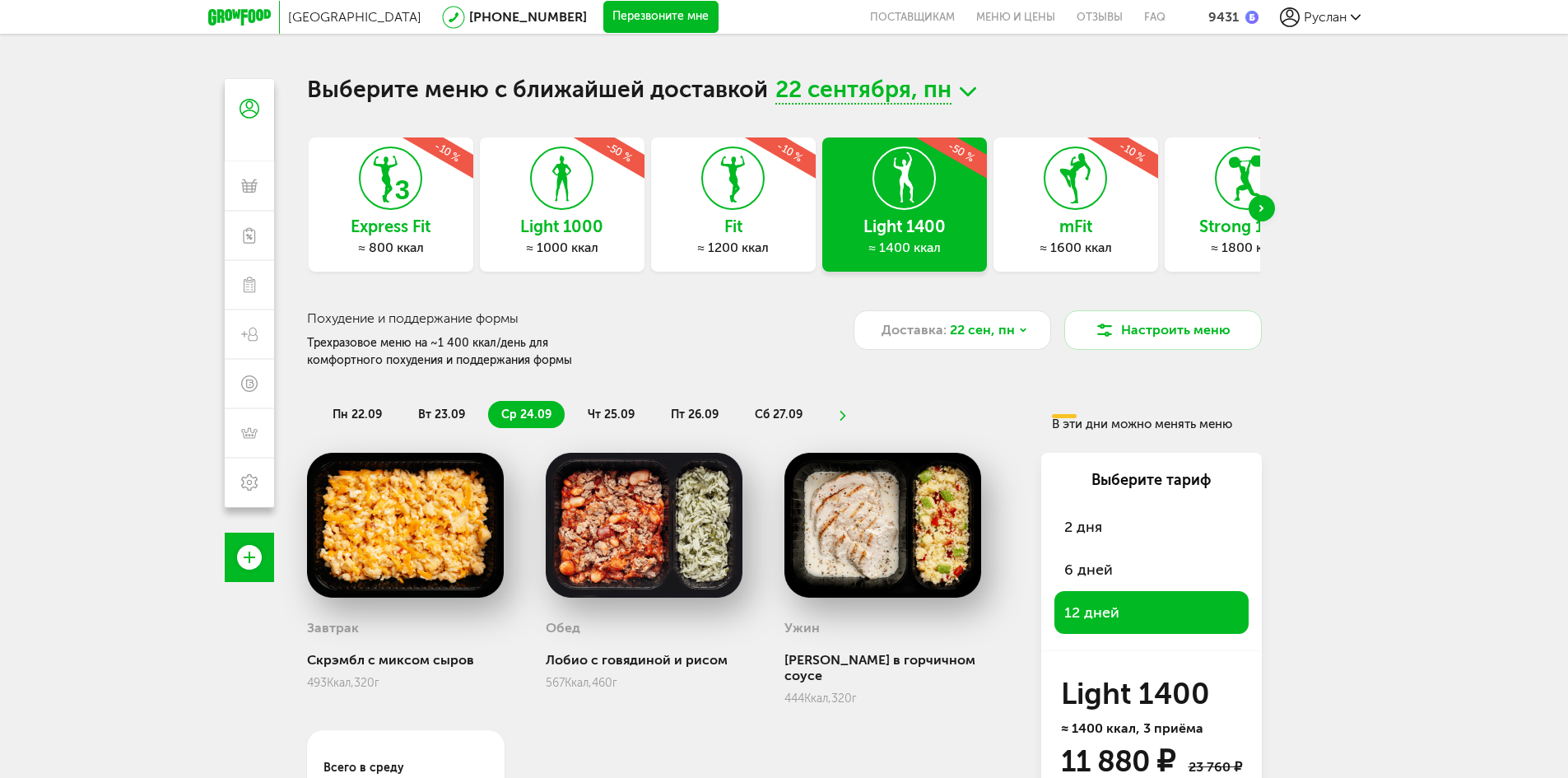
click at [415, 411] on li "вт 23.09" at bounding box center [442, 414] width 74 height 27
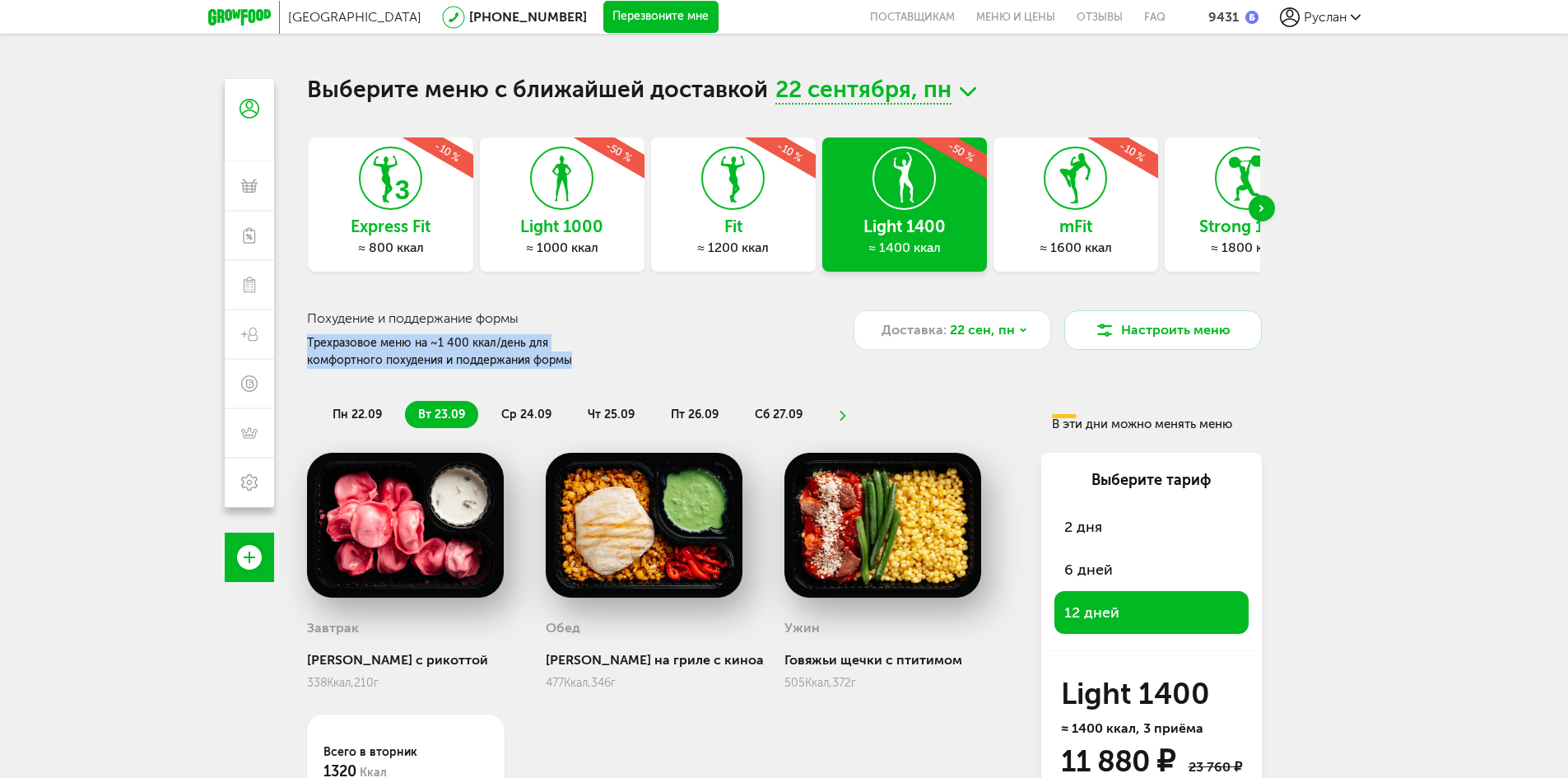
drag, startPoint x: 310, startPoint y: 344, endPoint x: 577, endPoint y: 363, distance: 267.7
click at [577, 363] on div "Трехразовое меню на ~1 400 ккал/день для комфортного похудения и поддержания фо…" at bounding box center [464, 351] width 316 height 35
click at [575, 362] on div "Трехразовое меню на ~1 400 ккал/день для комфортного похудения и поддержания фо…" at bounding box center [464, 351] width 316 height 35
drag, startPoint x: 581, startPoint y: 361, endPoint x: 304, endPoint y: 321, distance: 279.9
click at [304, 321] on div "Выберите меню с ближайшей доставкой [DATE] Express Fit ≈ 800 ккал -10 % Light 1…" at bounding box center [784, 468] width 988 height 778
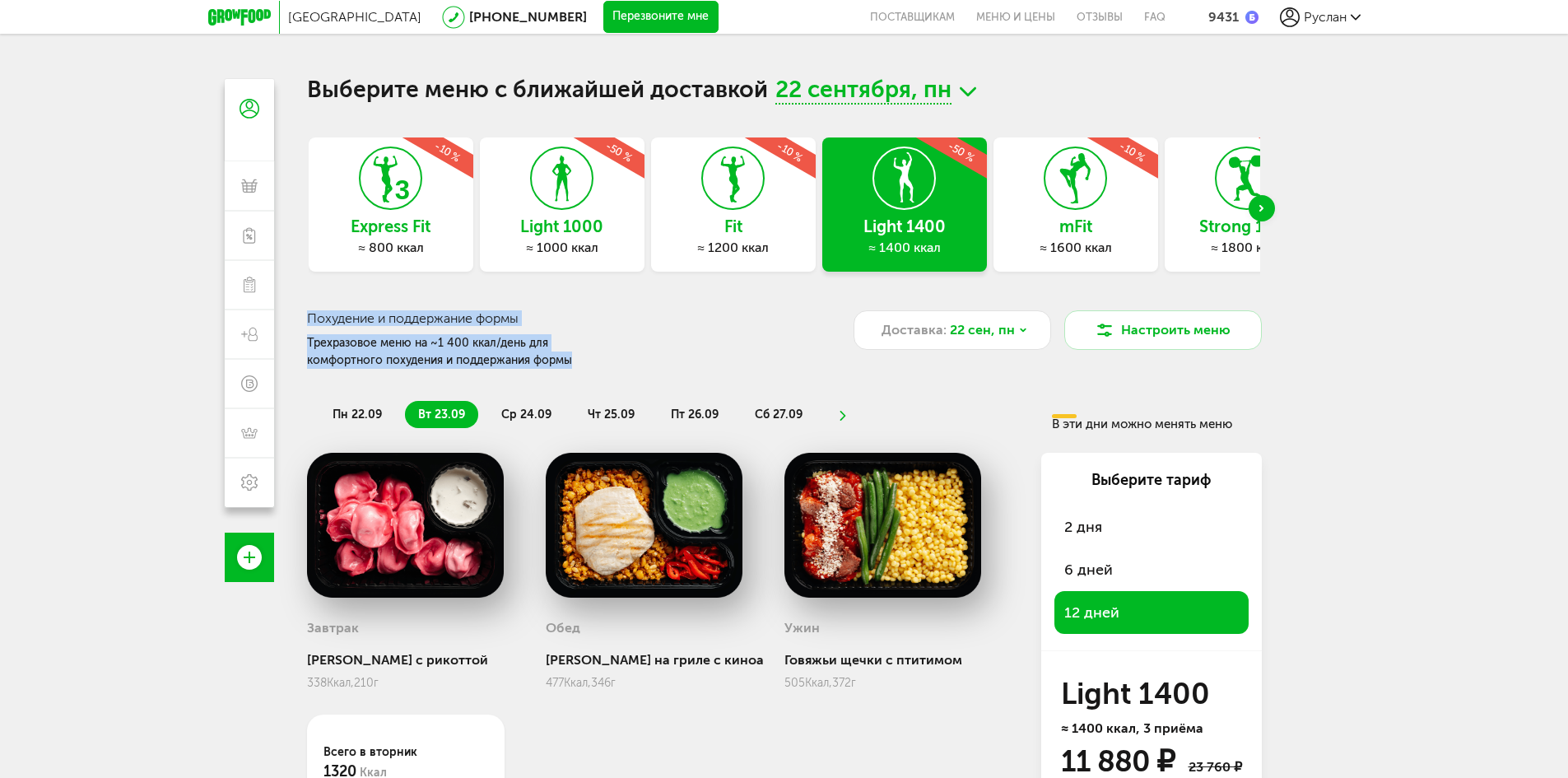
click at [545, 357] on div "Трехразовое меню на ~1 400 ккал/день для комфортного похудения и поддержания фо…" at bounding box center [464, 351] width 316 height 35
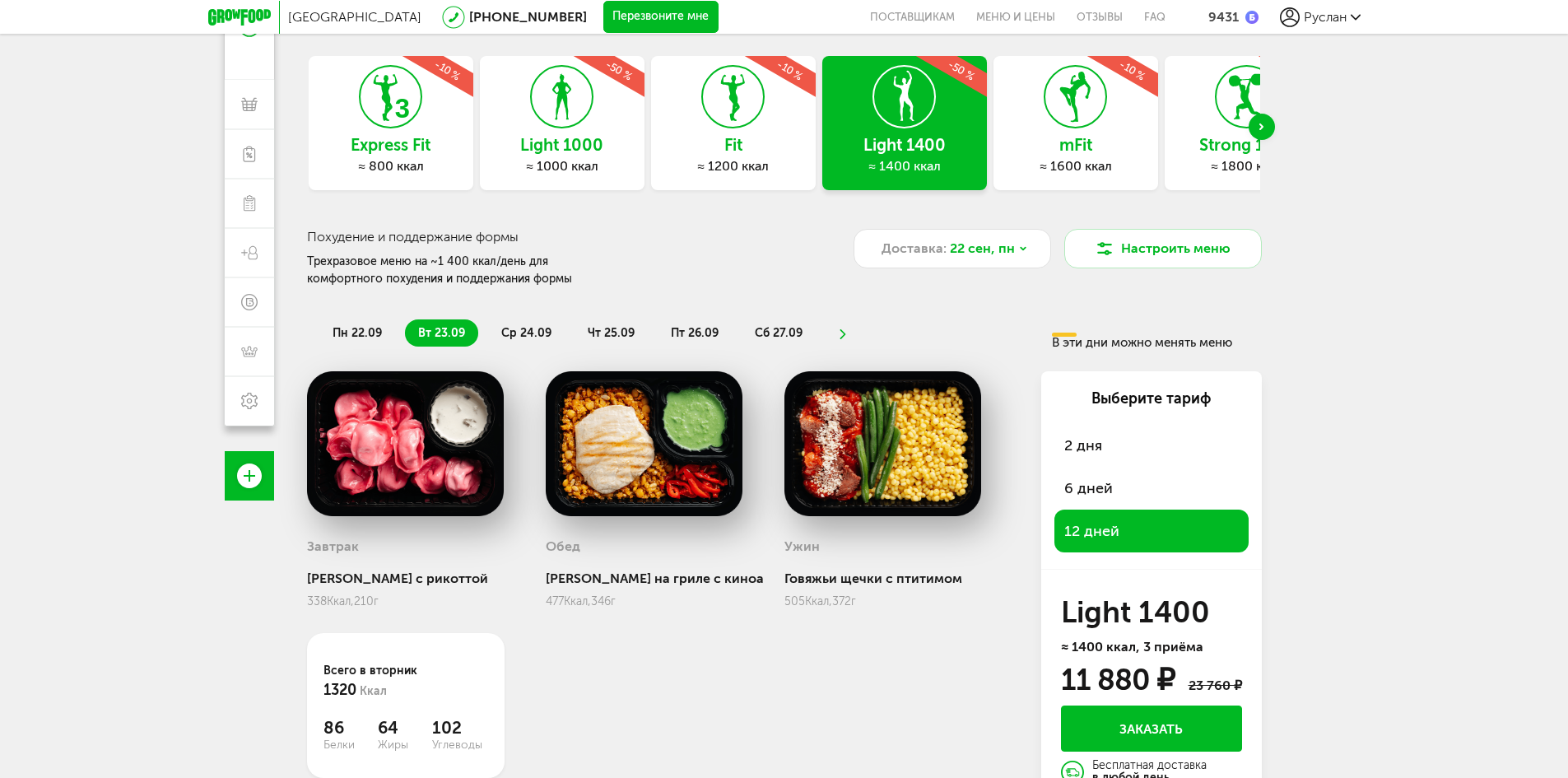
scroll to position [145, 0]
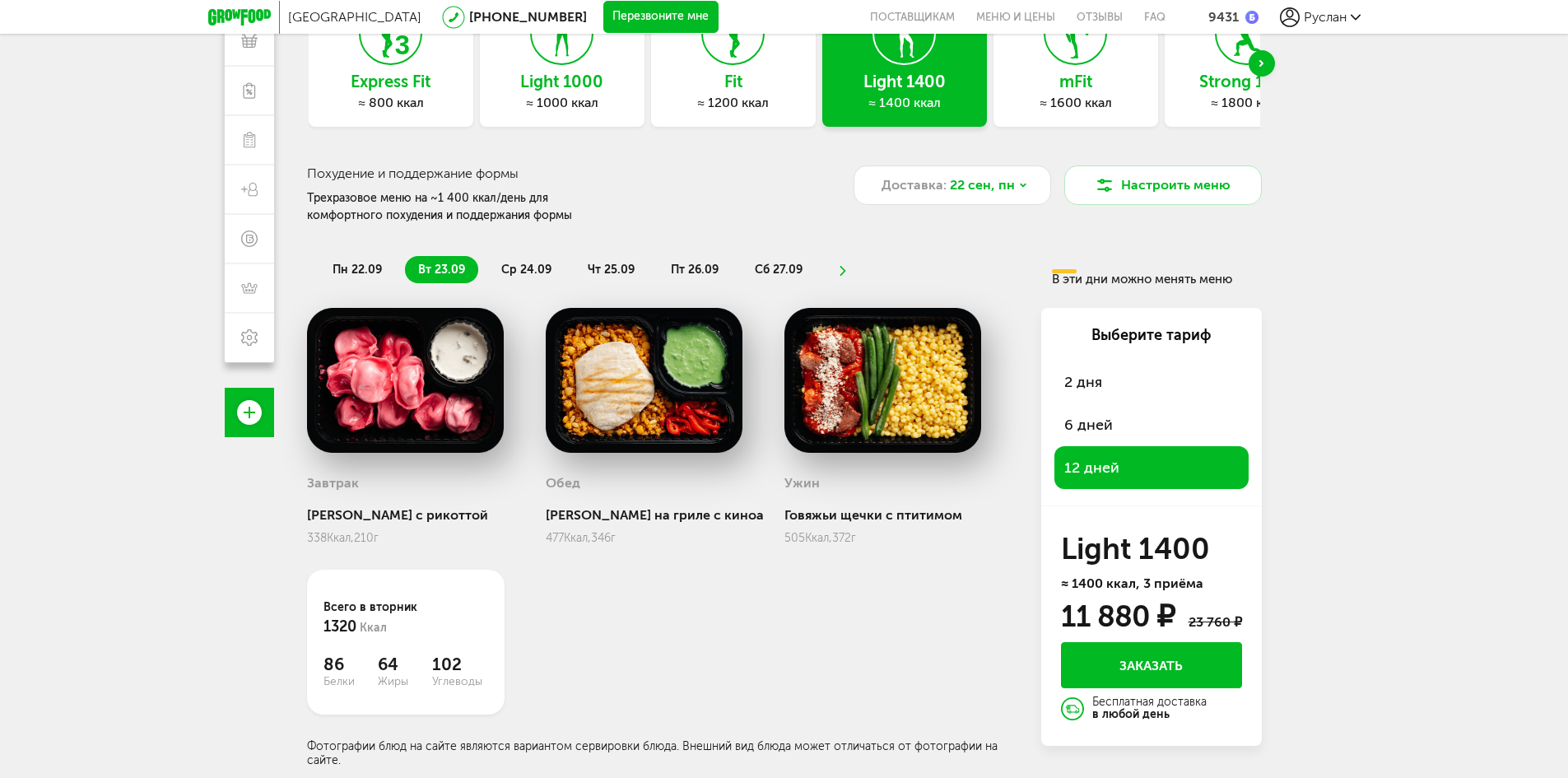
click at [945, 207] on div "Доставка: [DATE]" at bounding box center [952, 194] width 197 height 59
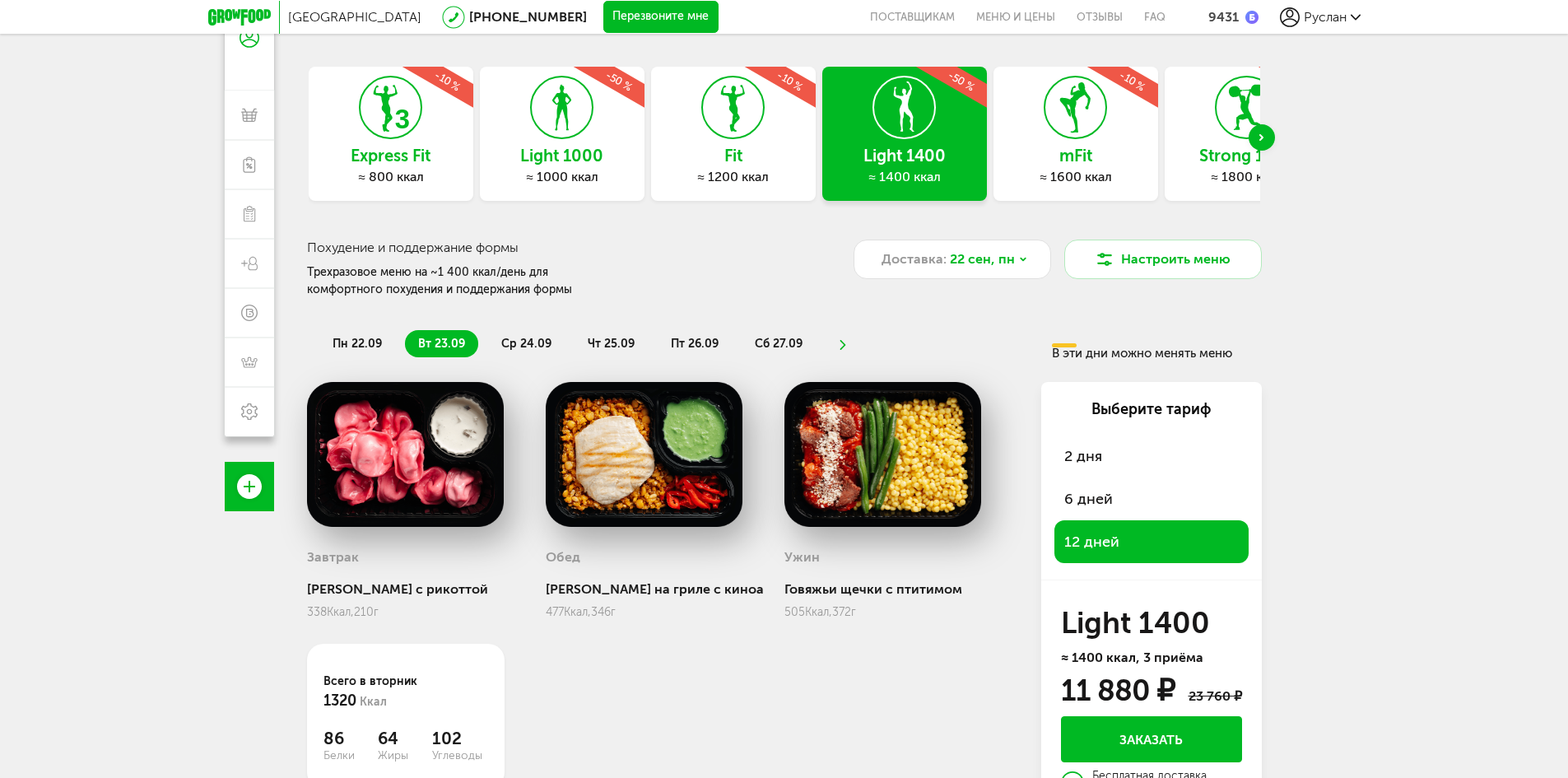
scroll to position [0, 0]
